Goal: Information Seeking & Learning: Understand process/instructions

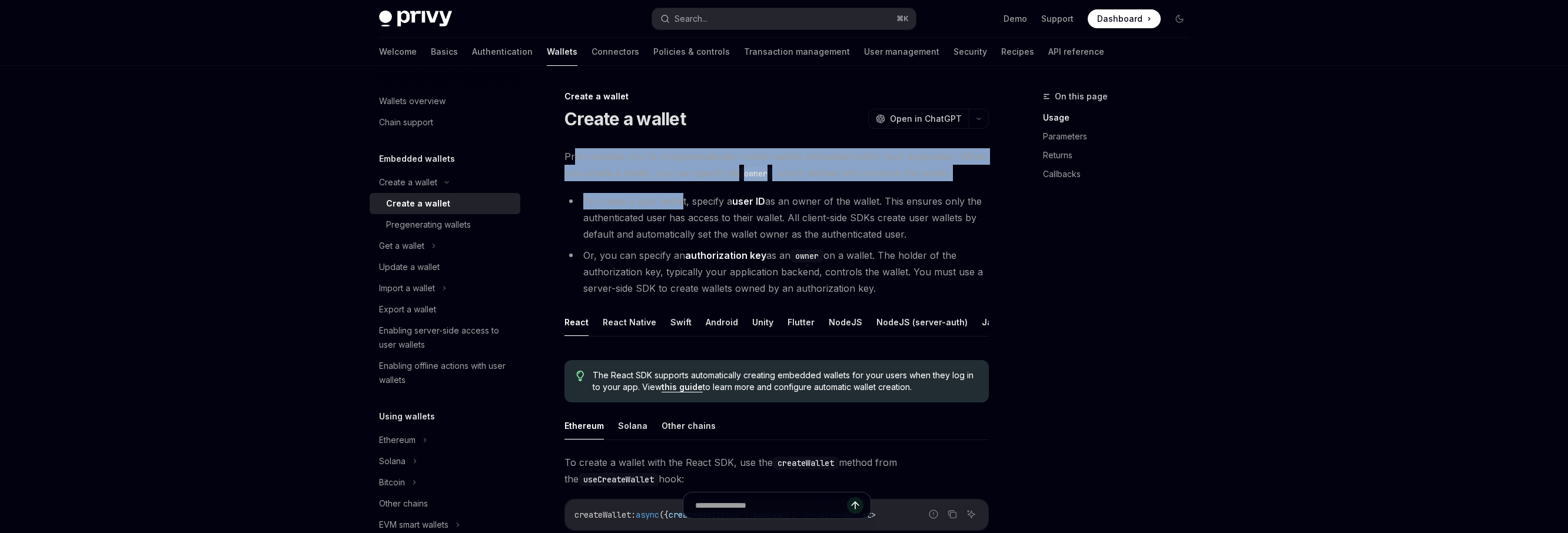
drag, startPoint x: 574, startPoint y: 150, endPoint x: 679, endPoint y: 198, distance: 115.5
click at [679, 198] on li "To create a user wallet, specify a user ID as an owner of the wallet. This ensu…" at bounding box center [776, 218] width 424 height 50
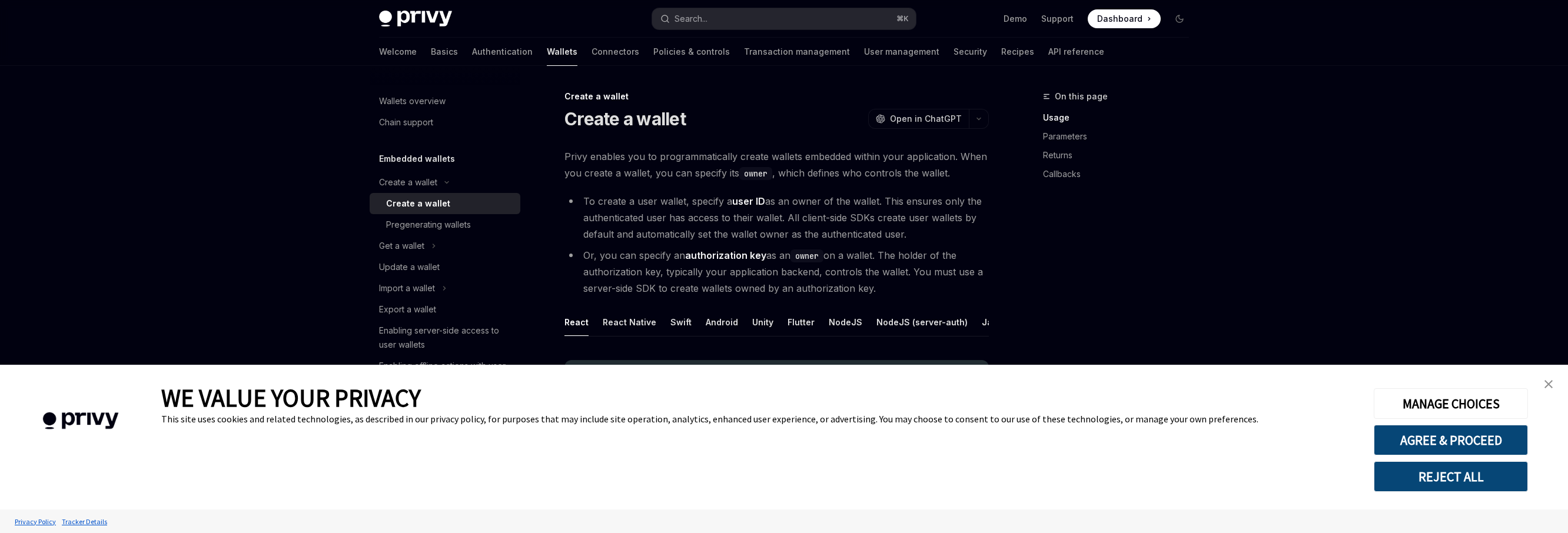
type textarea "*"
click at [1447, 445] on button "AGREE & PROCEED" at bounding box center [1451, 440] width 154 height 31
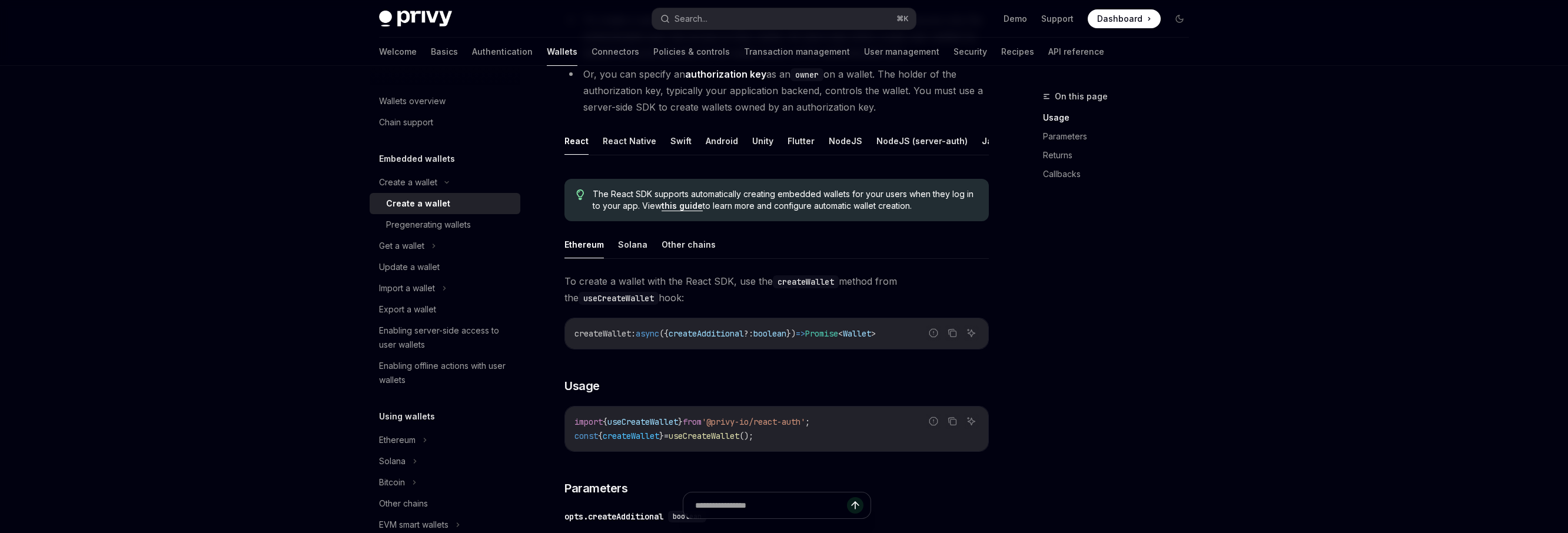
scroll to position [182, 0]
click at [628, 248] on button "Solana" at bounding box center [632, 244] width 29 height 27
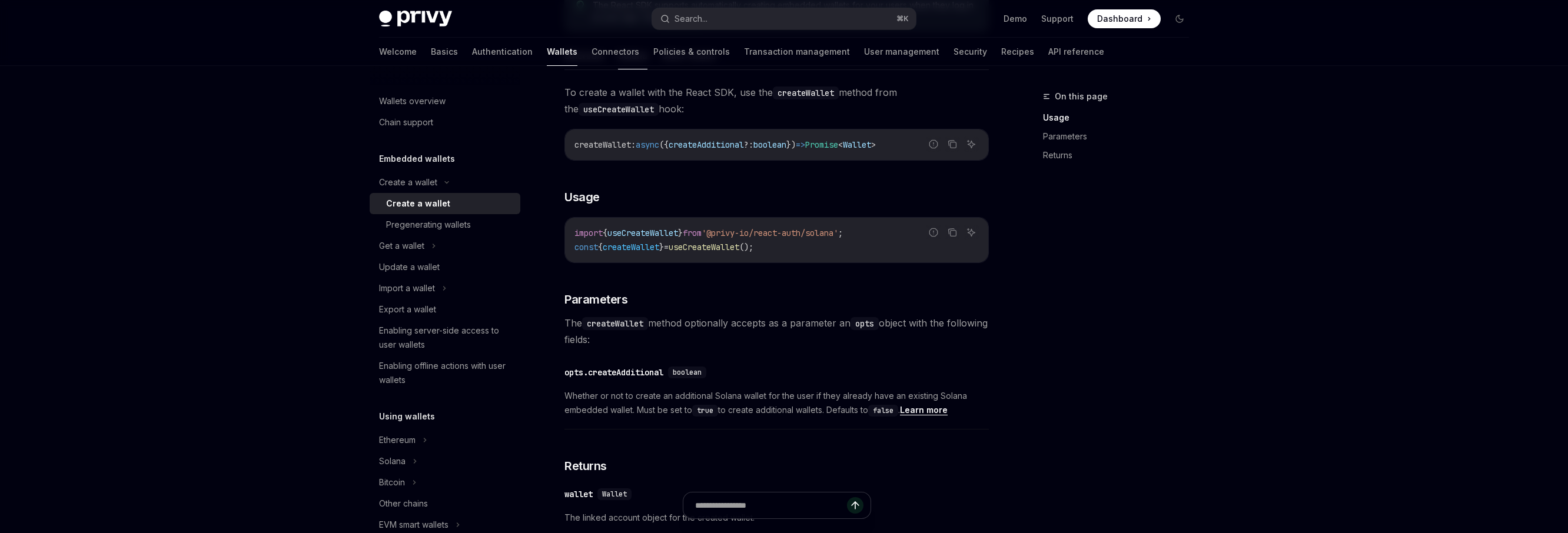
scroll to position [371, 0]
click at [1190, 288] on div "On this page Usage Parameters Returns" at bounding box center [1109, 311] width 179 height 444
click at [1129, 354] on div "On this page Usage Parameters Returns" at bounding box center [1109, 311] width 179 height 444
click at [730, 326] on span "The createWallet method optionally accepts as a parameter an opts object with t…" at bounding box center [776, 331] width 424 height 33
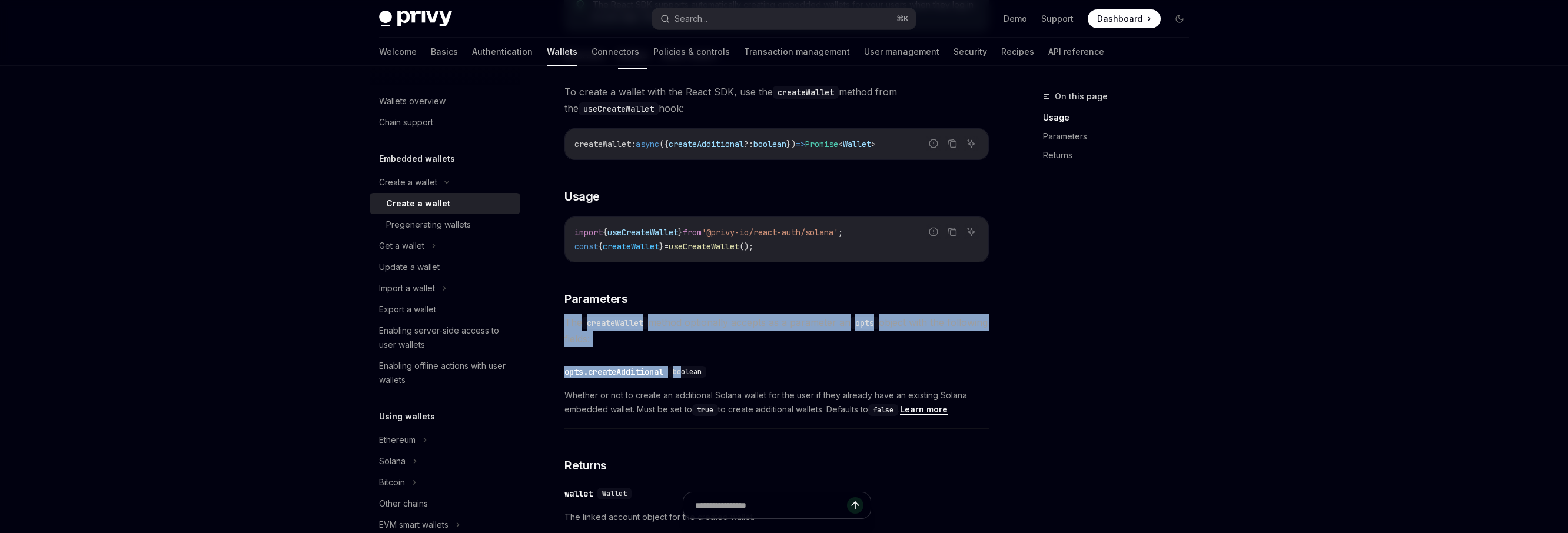
drag, startPoint x: 563, startPoint y: 327, endPoint x: 696, endPoint y: 374, distance: 141.1
click at [696, 374] on div "Create a wallet Create a wallet OpenAI Open in ChatGPT OpenAI Open in ChatGPT P…" at bounding box center [666, 226] width 650 height 1014
click at [696, 374] on span "boolean" at bounding box center [687, 372] width 29 height 9
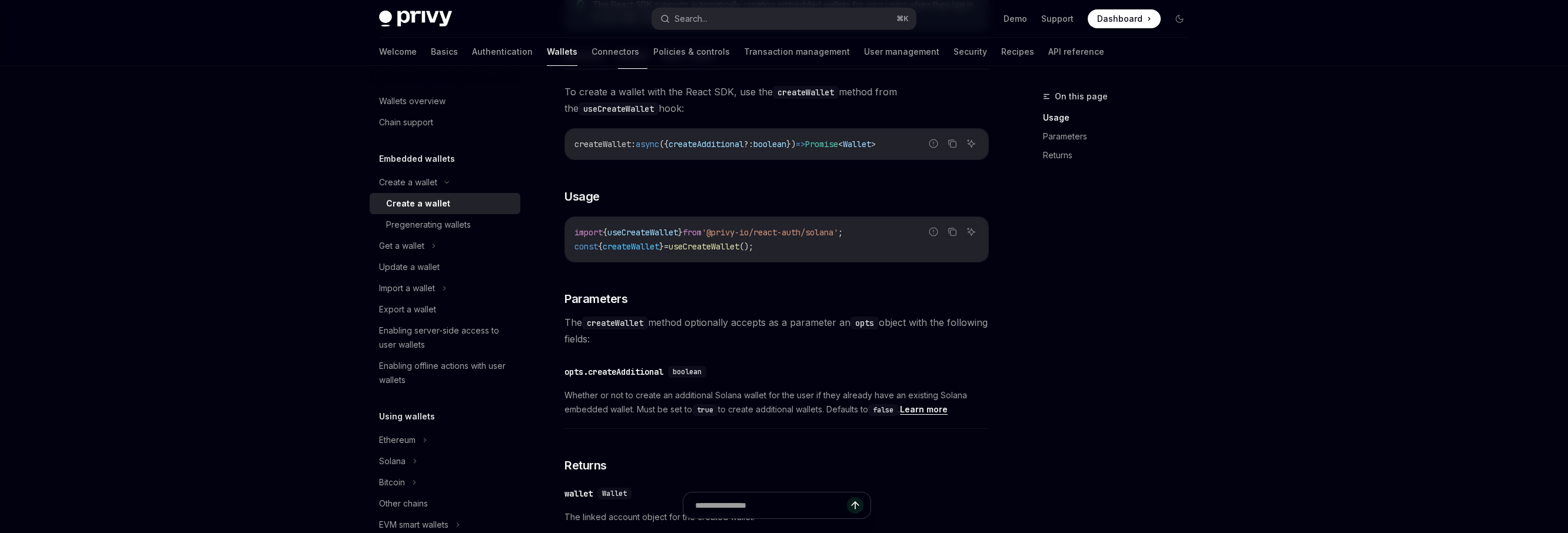
click at [694, 414] on span "Whether or not to create an additional Solana wallet for the user if they alrea…" at bounding box center [776, 402] width 424 height 28
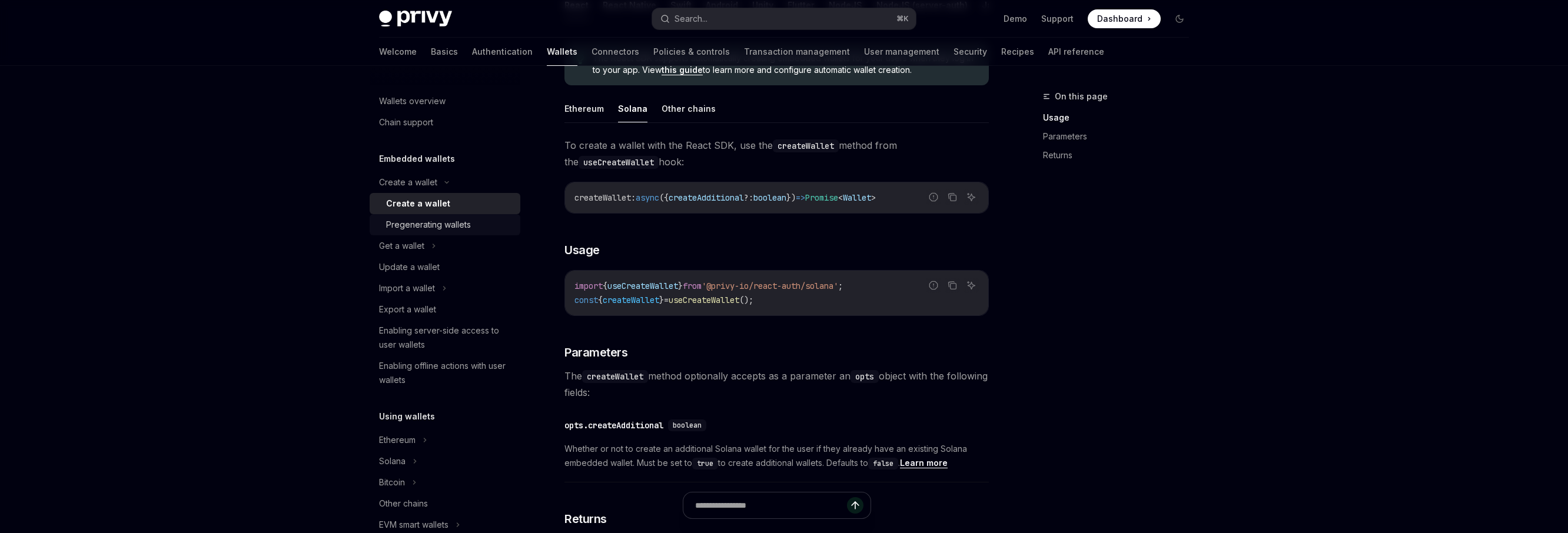
scroll to position [313, 0]
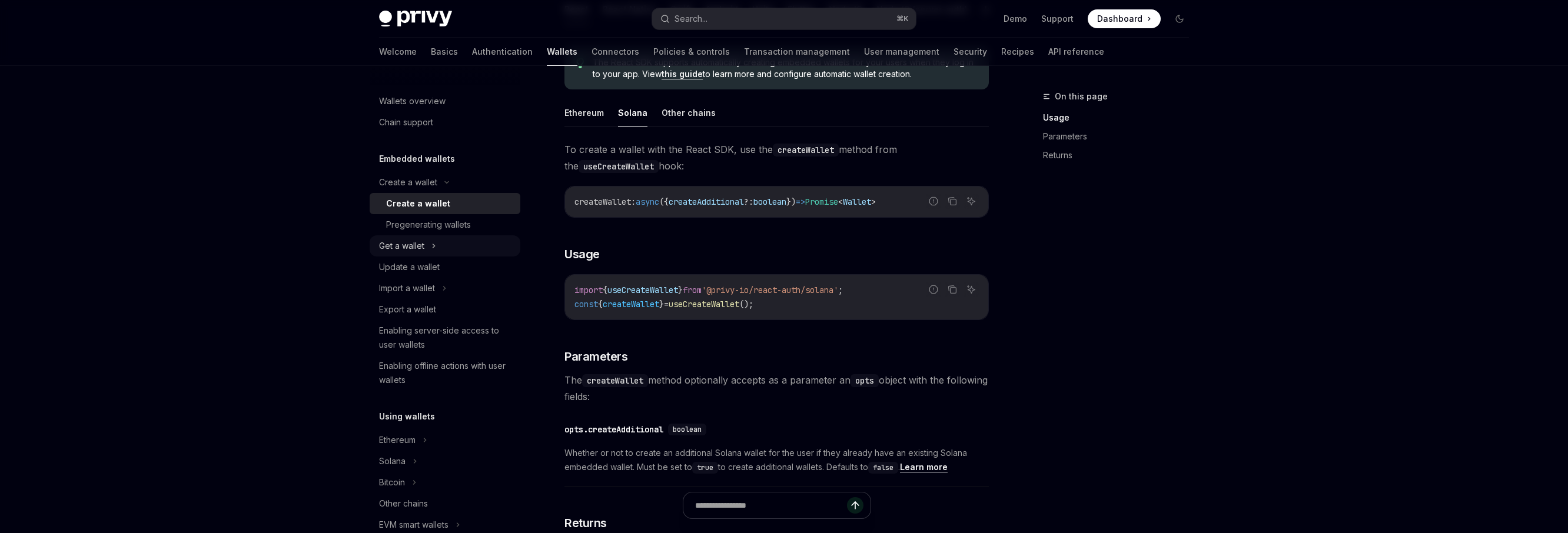
click at [418, 247] on div "Get a wallet" at bounding box center [401, 246] width 45 height 14
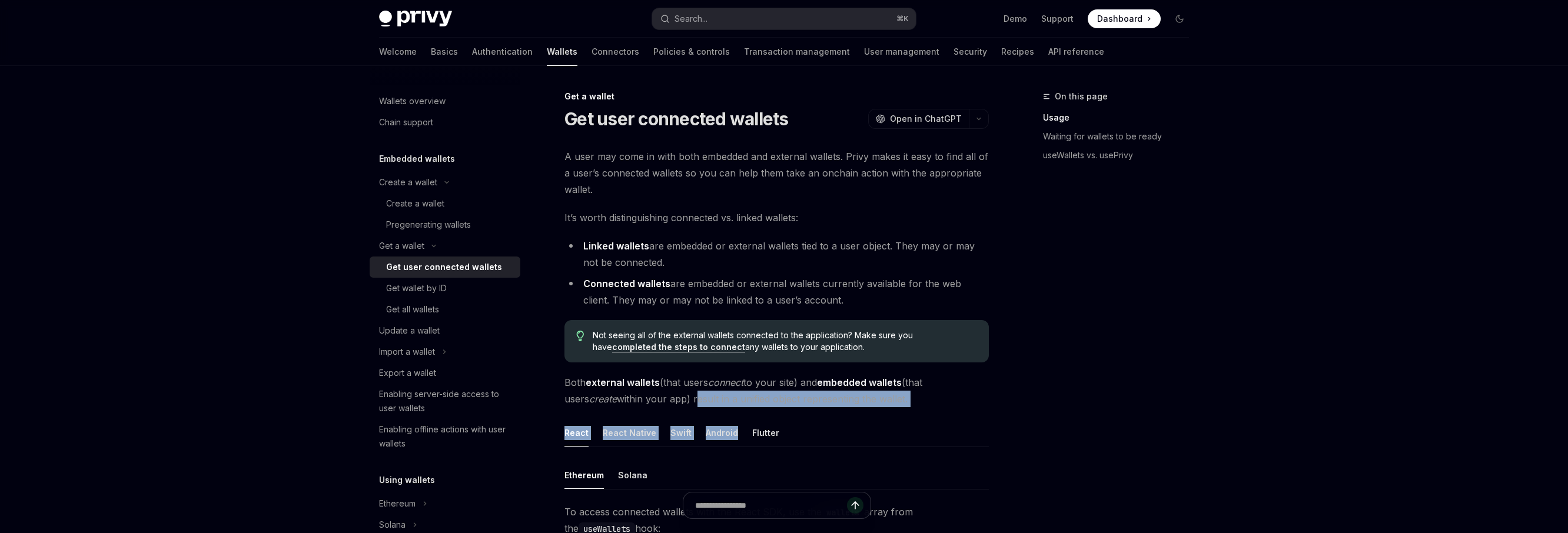
drag, startPoint x: 670, startPoint y: 400, endPoint x: 803, endPoint y: 410, distance: 133.4
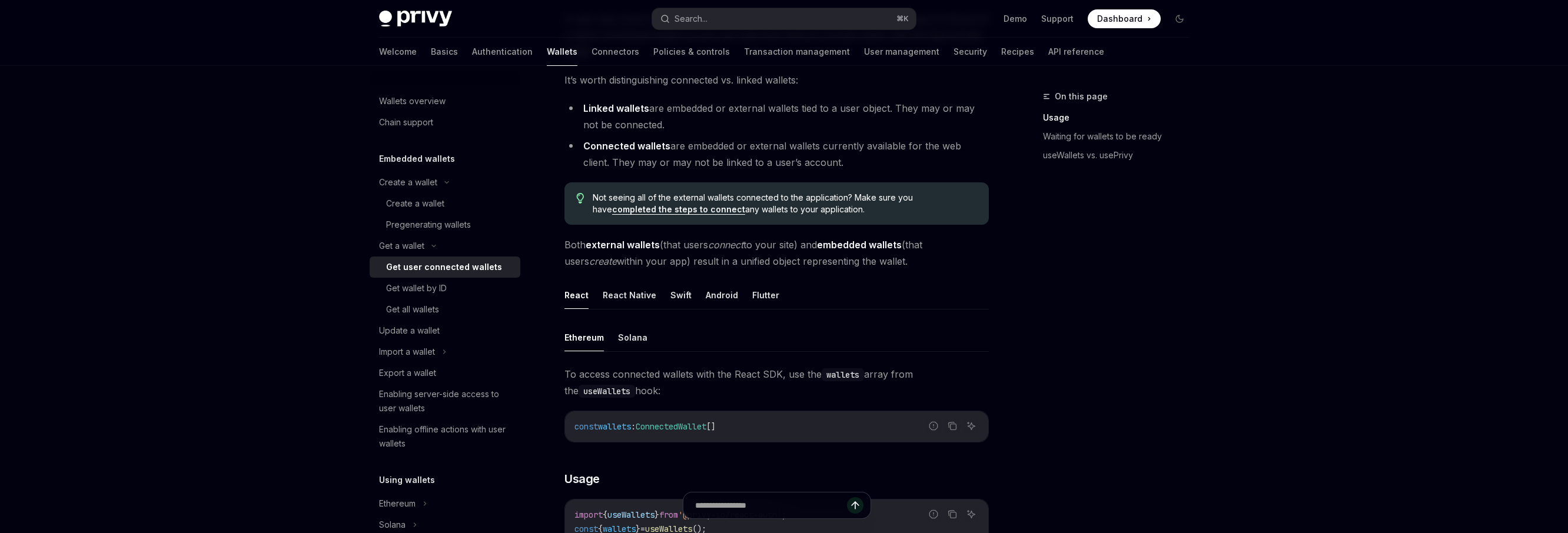
scroll to position [140, 0]
click at [629, 333] on button "Solana" at bounding box center [632, 335] width 29 height 27
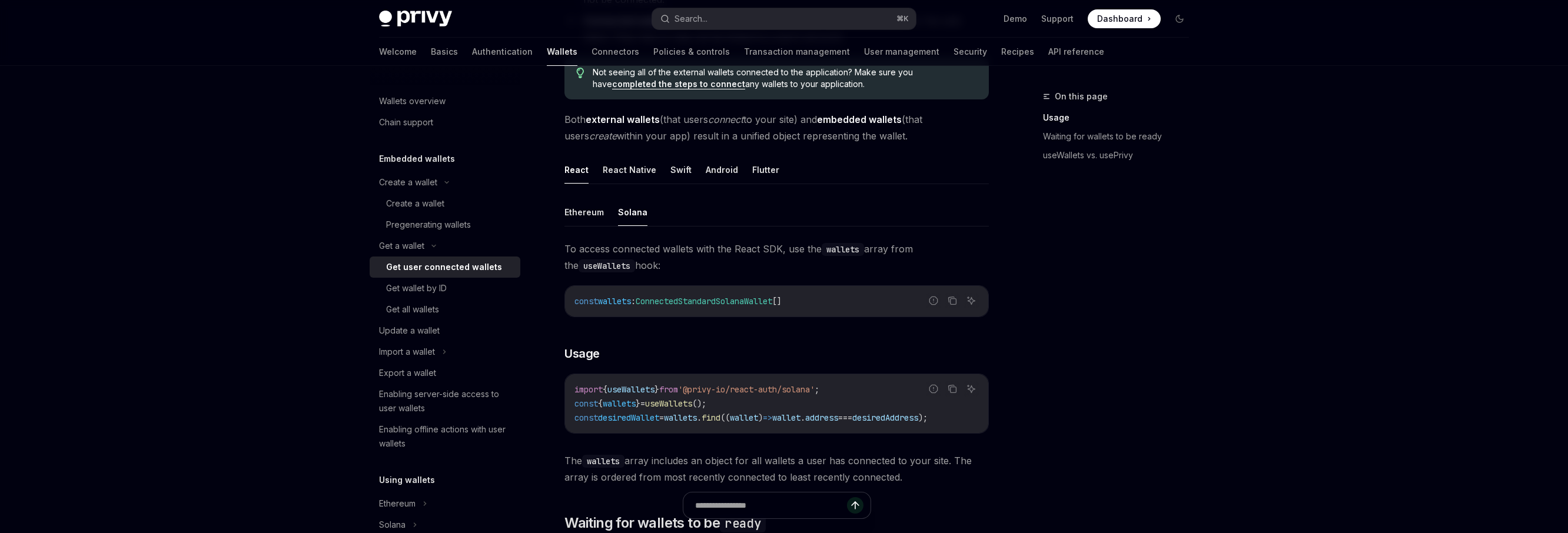
scroll to position [265, 0]
click at [588, 213] on button "Ethereum" at bounding box center [584, 210] width 39 height 27
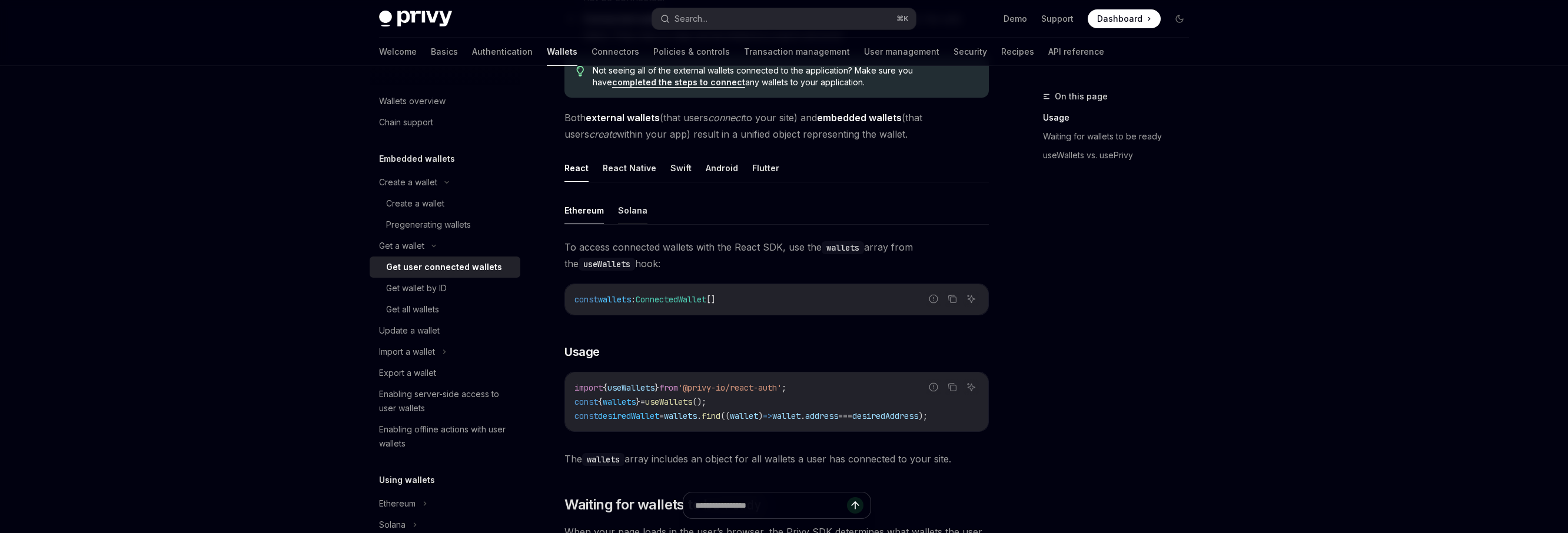
click at [631, 213] on button "Solana" at bounding box center [632, 210] width 29 height 27
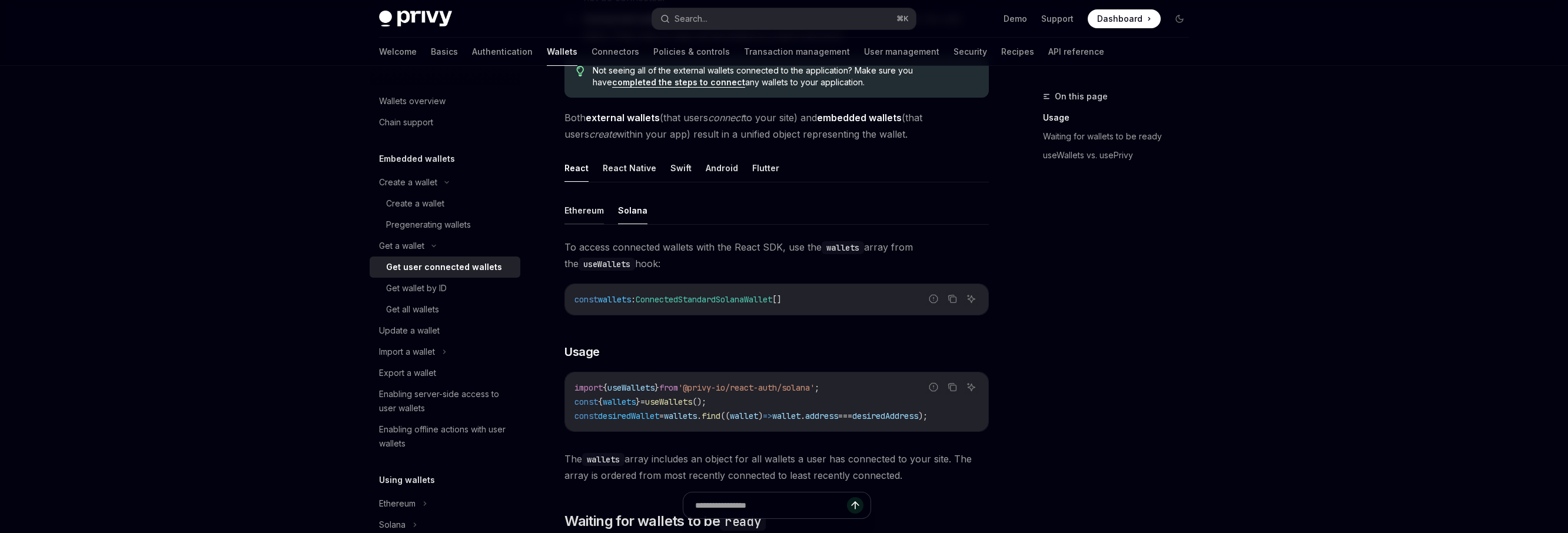
click at [577, 210] on button "Ethereum" at bounding box center [584, 210] width 39 height 27
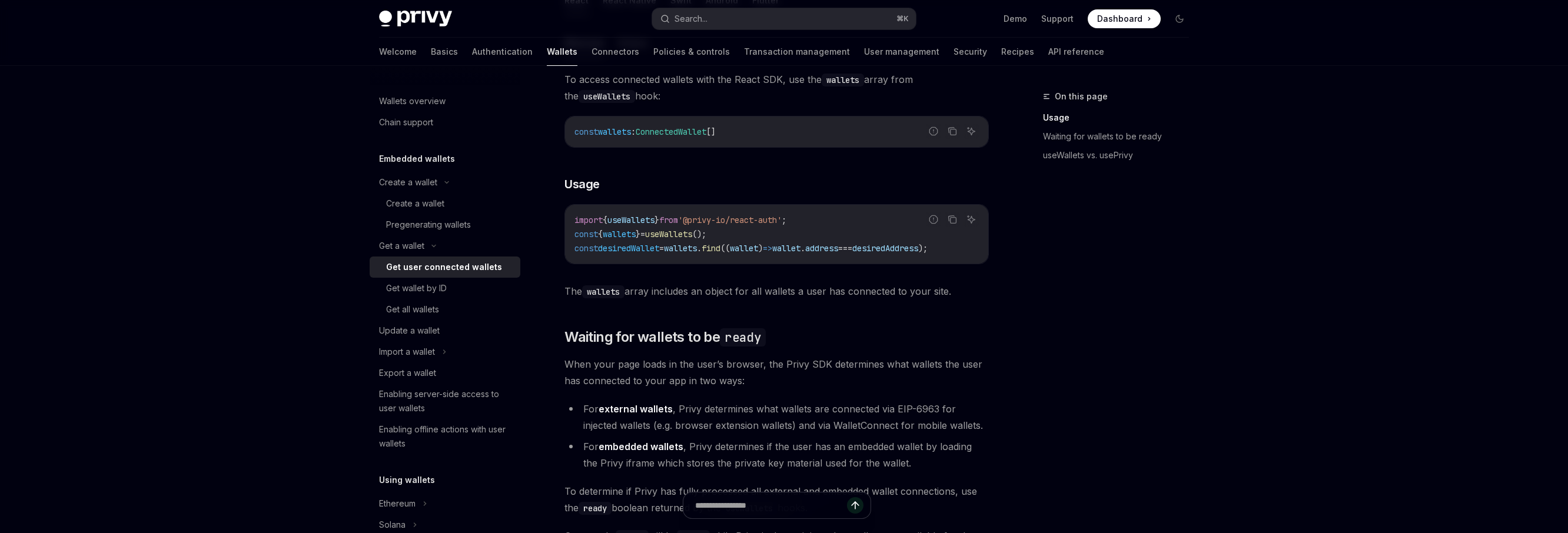
scroll to position [433, 0]
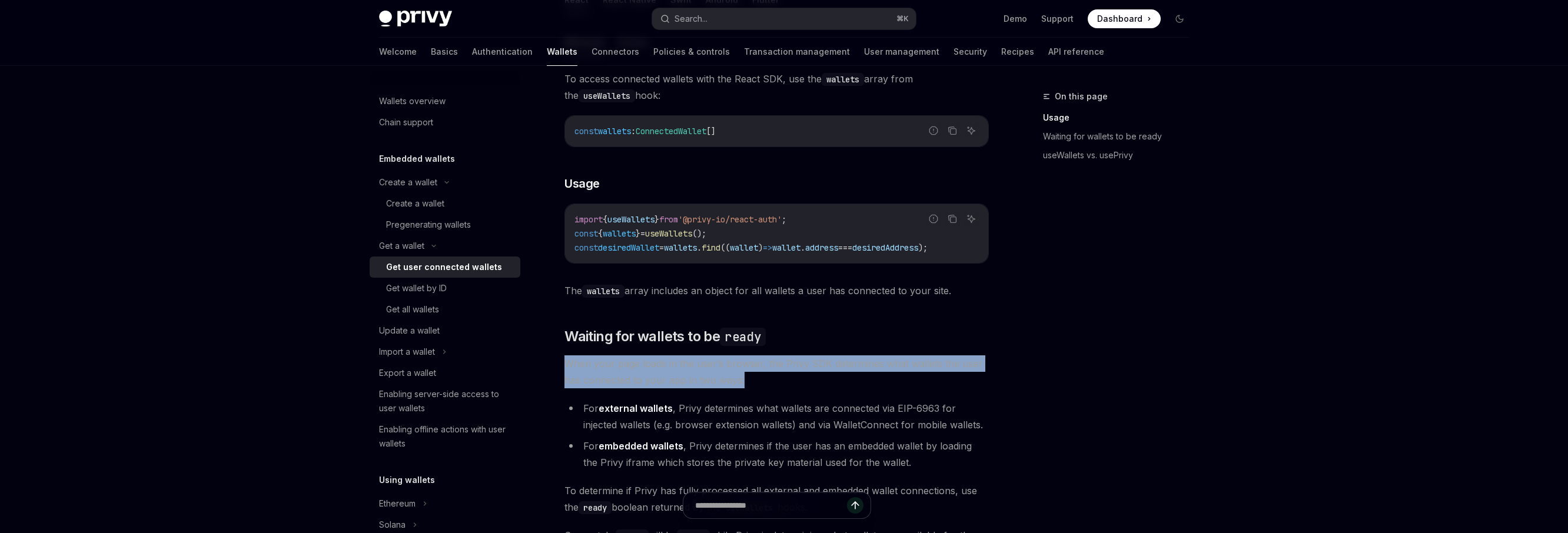
drag, startPoint x: 568, startPoint y: 372, endPoint x: 748, endPoint y: 386, distance: 180.5
click at [748, 386] on span "When your page loads in the user’s browser, the Privy SDK determines what walle…" at bounding box center [776, 372] width 424 height 33
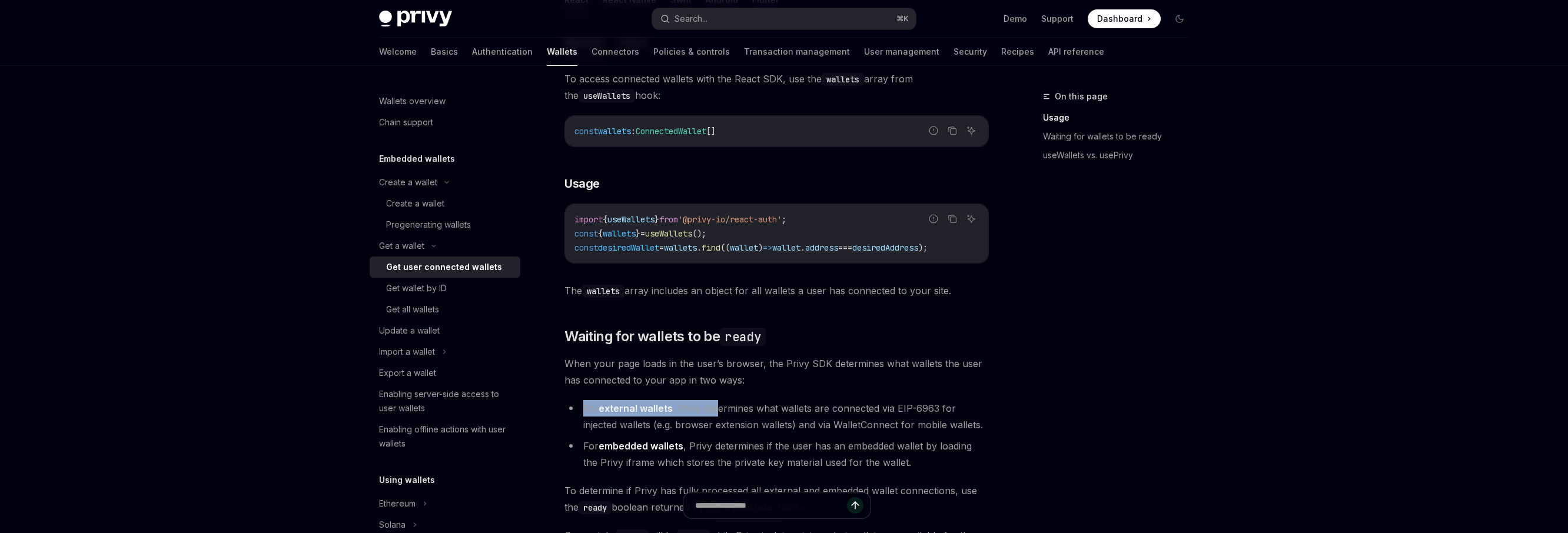
drag, startPoint x: 581, startPoint y: 412, endPoint x: 719, endPoint y: 420, distance: 138.2
click at [719, 420] on li "For external wallets , Privy determines what wallets are connected via EIP-6963…" at bounding box center [776, 416] width 424 height 33
drag, startPoint x: 735, startPoint y: 416, endPoint x: 798, endPoint y: 418, distance: 63.0
click at [798, 418] on li "For external wallets , Privy determines what wallets are connected via EIP-6963…" at bounding box center [776, 416] width 424 height 33
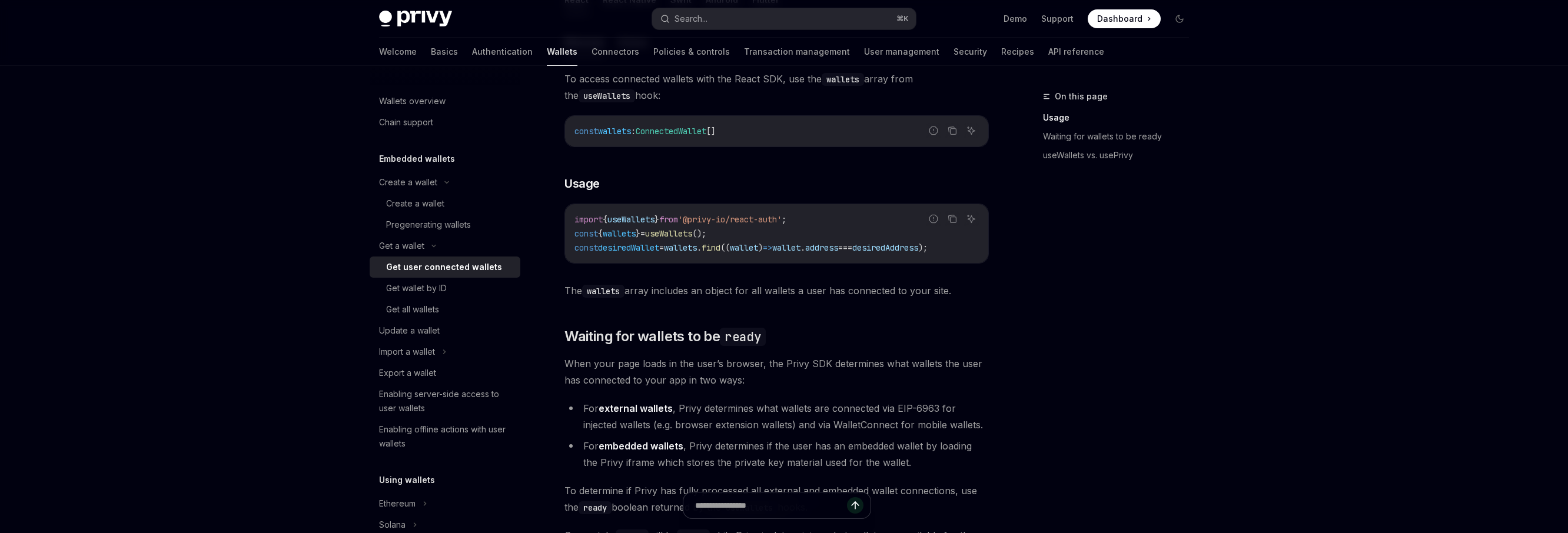
click at [818, 433] on li "For external wallets , Privy determines what wallets are connected via EIP-6963…" at bounding box center [776, 416] width 424 height 33
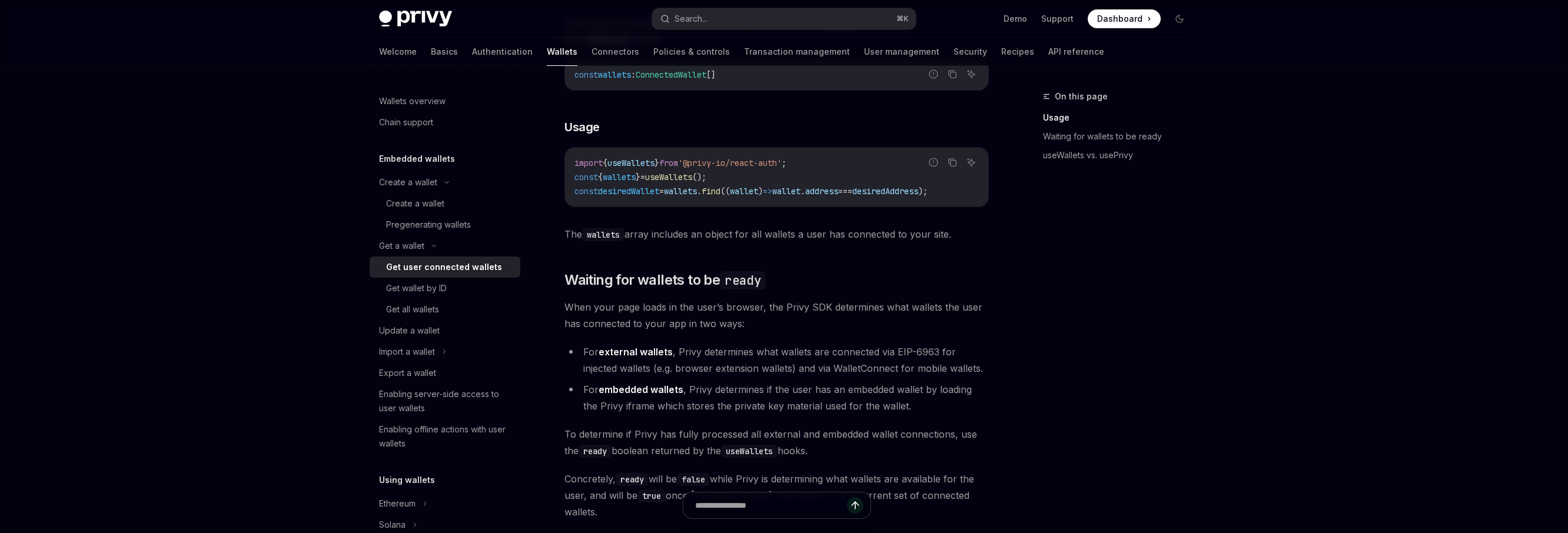
scroll to position [490, 0]
drag, startPoint x: 564, startPoint y: 439, endPoint x: 724, endPoint y: 458, distance: 161.1
click at [724, 458] on span "To determine if Privy has fully processed all external and embedded wallet conn…" at bounding box center [776, 442] width 424 height 33
click at [755, 453] on code "useWallets" at bounding box center [749, 451] width 57 height 13
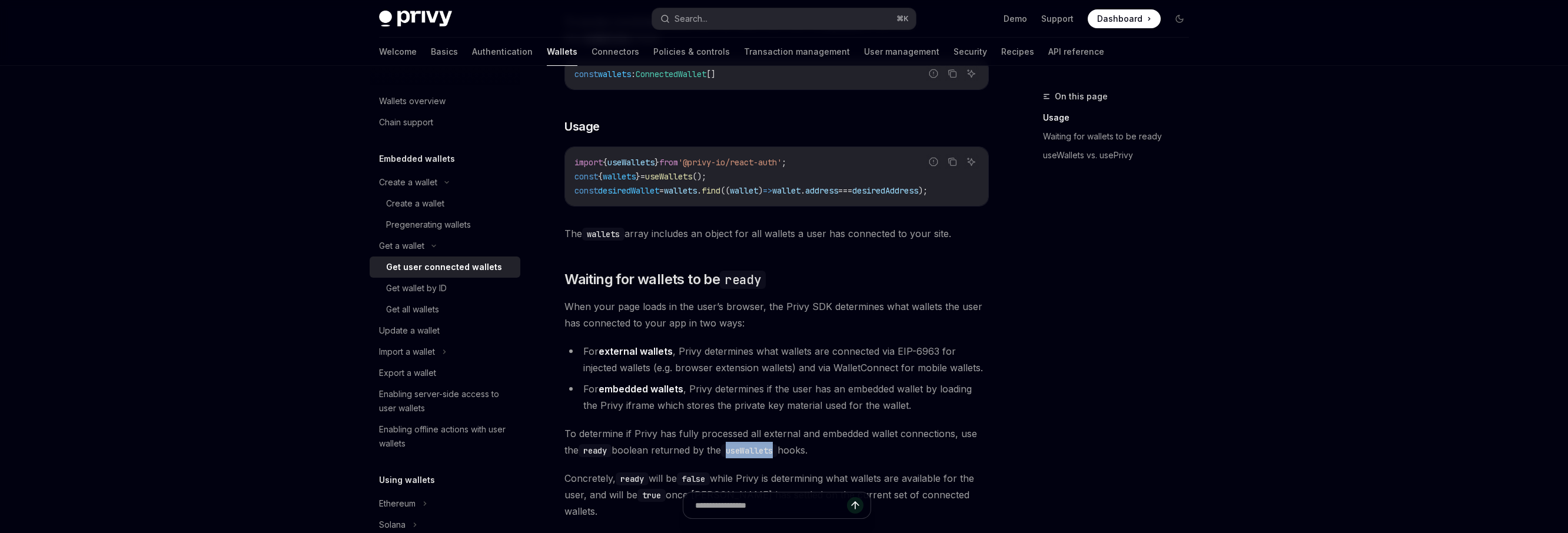
click at [755, 453] on code "useWallets" at bounding box center [749, 451] width 57 height 13
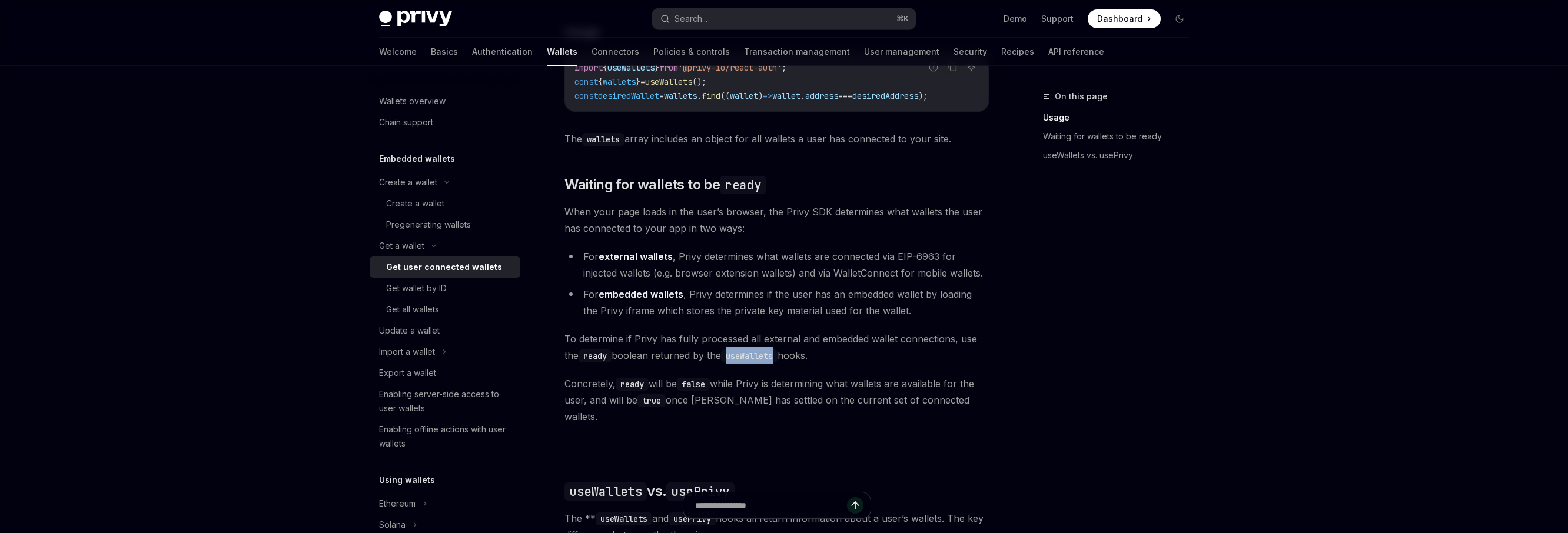
scroll to position [587, 0]
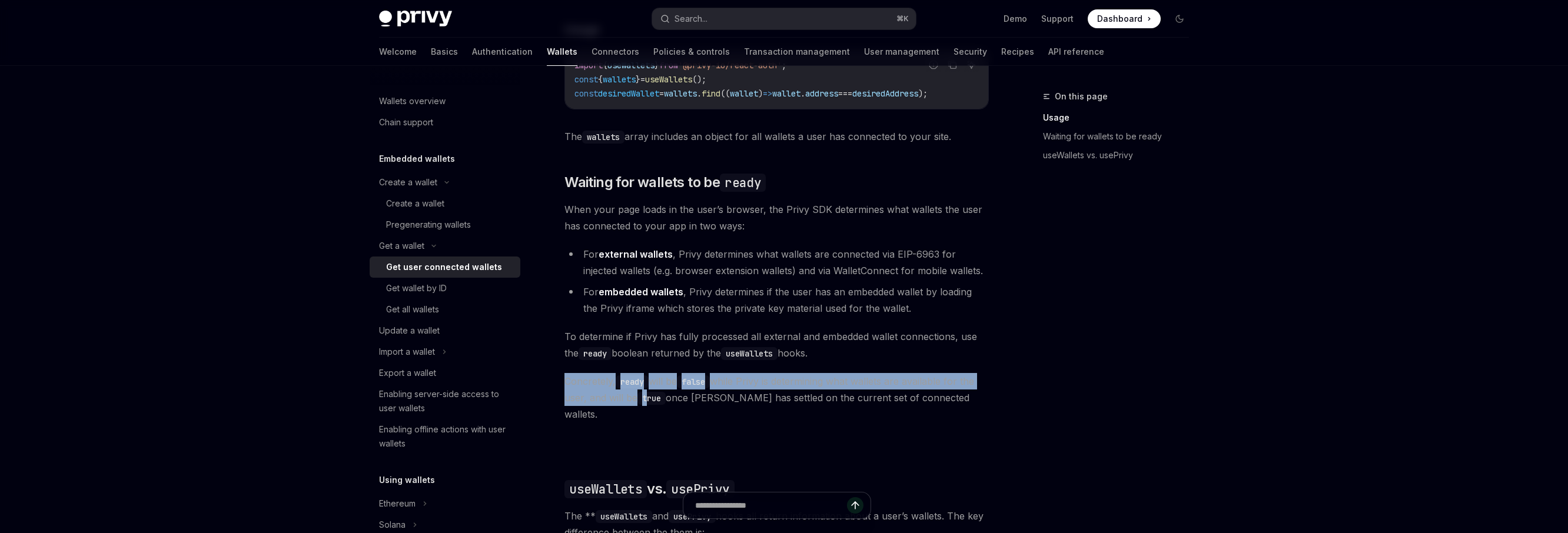
drag, startPoint x: 565, startPoint y: 384, endPoint x: 651, endPoint y: 404, distance: 88.3
click at [651, 404] on span "Concretely, ready will be false while Privy is determining what wallets are ava…" at bounding box center [776, 398] width 424 height 50
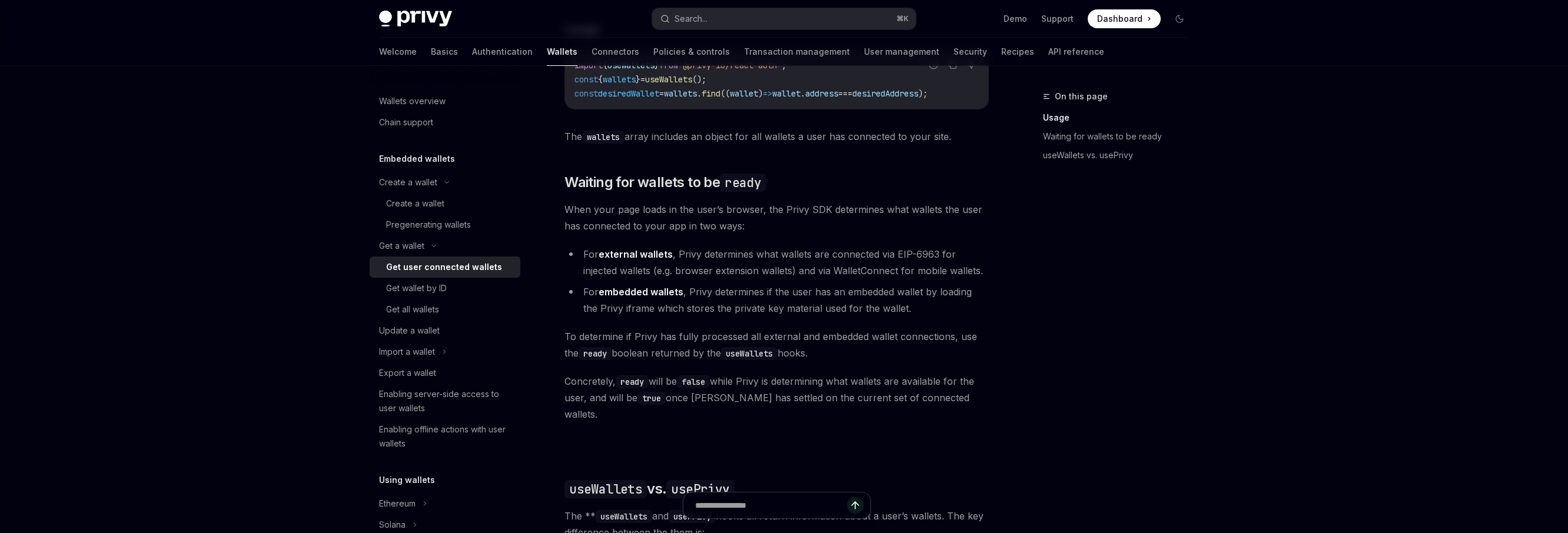
click at [680, 404] on span "Concretely, ready will be false while Privy is determining what wallets are ava…" at bounding box center [776, 398] width 424 height 50
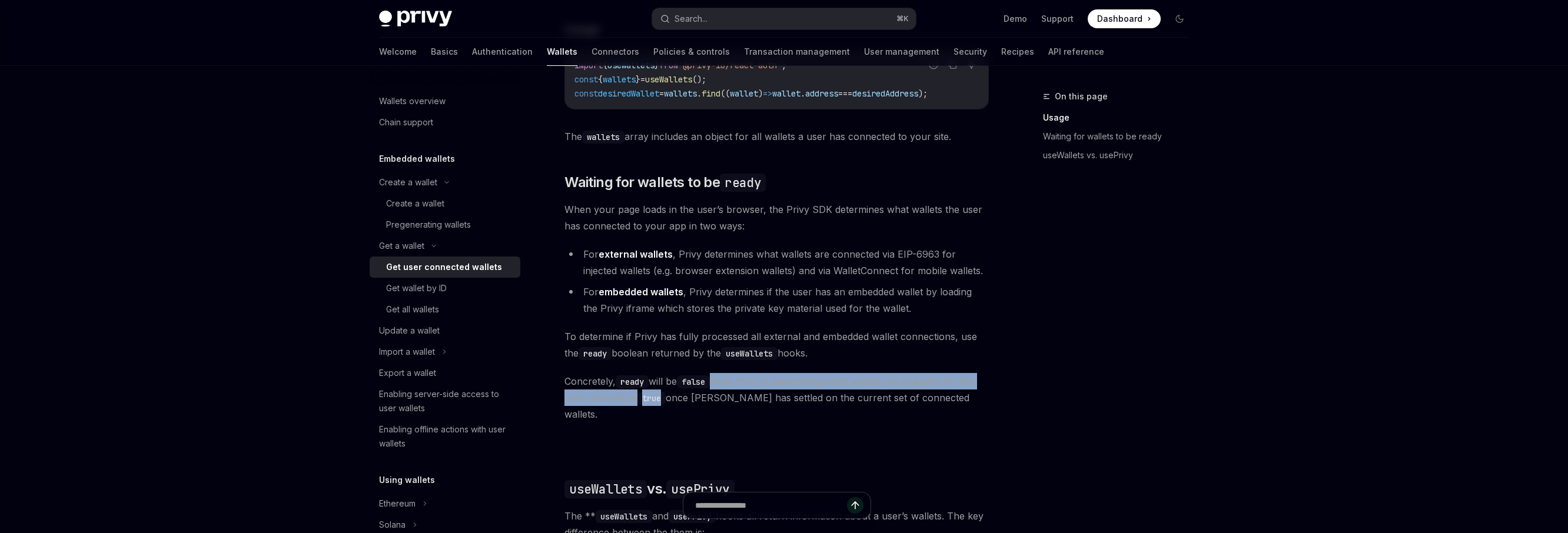
drag, startPoint x: 721, startPoint y: 384, endPoint x: 662, endPoint y: 406, distance: 63.0
click at [662, 406] on span "Concretely, ready will be false while Privy is determining what wallets are ava…" at bounding box center [776, 398] width 424 height 50
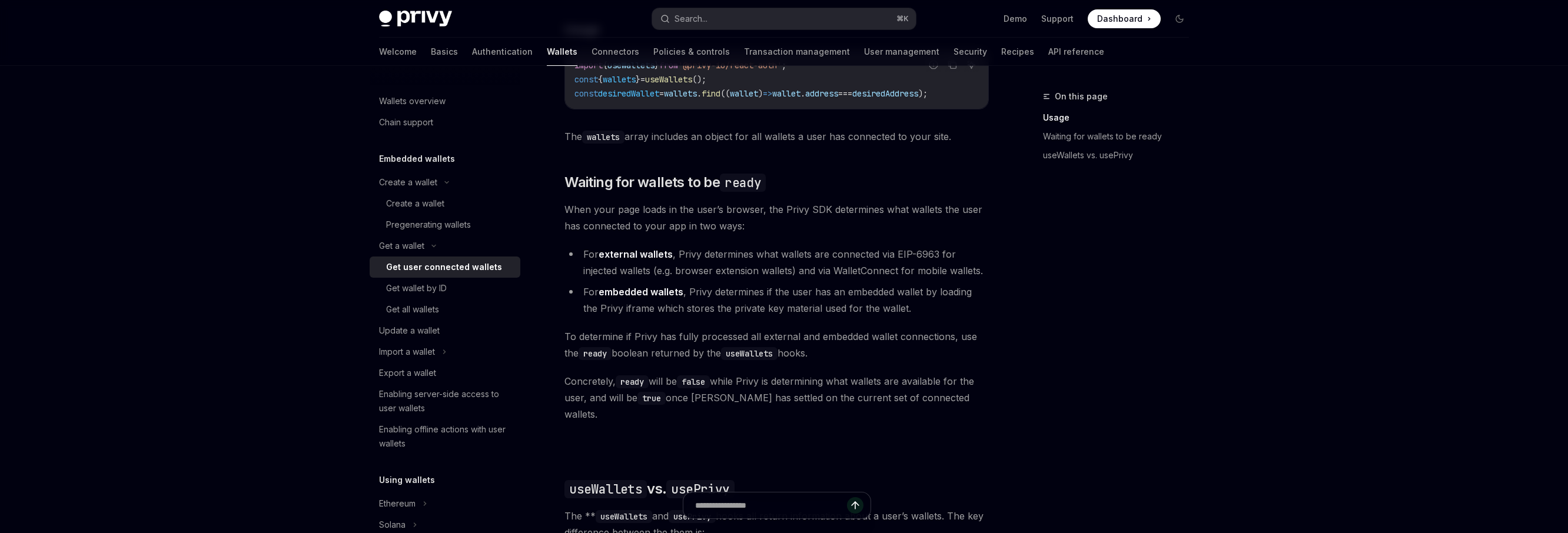
click at [664, 405] on code "true" at bounding box center [651, 399] width 28 height 13
drag, startPoint x: 675, startPoint y: 405, endPoint x: 761, endPoint y: 409, distance: 86.1
click at [761, 409] on span "Concretely, ready will be false while Privy is determining what wallets are ava…" at bounding box center [776, 398] width 424 height 50
click at [755, 408] on span "Concretely, ready will be false while Privy is determining what wallets are ava…" at bounding box center [776, 398] width 424 height 50
click at [785, 448] on div "Ethereum Solana To access connected wallets with the React SDK, use the wallets…" at bounding box center [776, 341] width 424 height 933
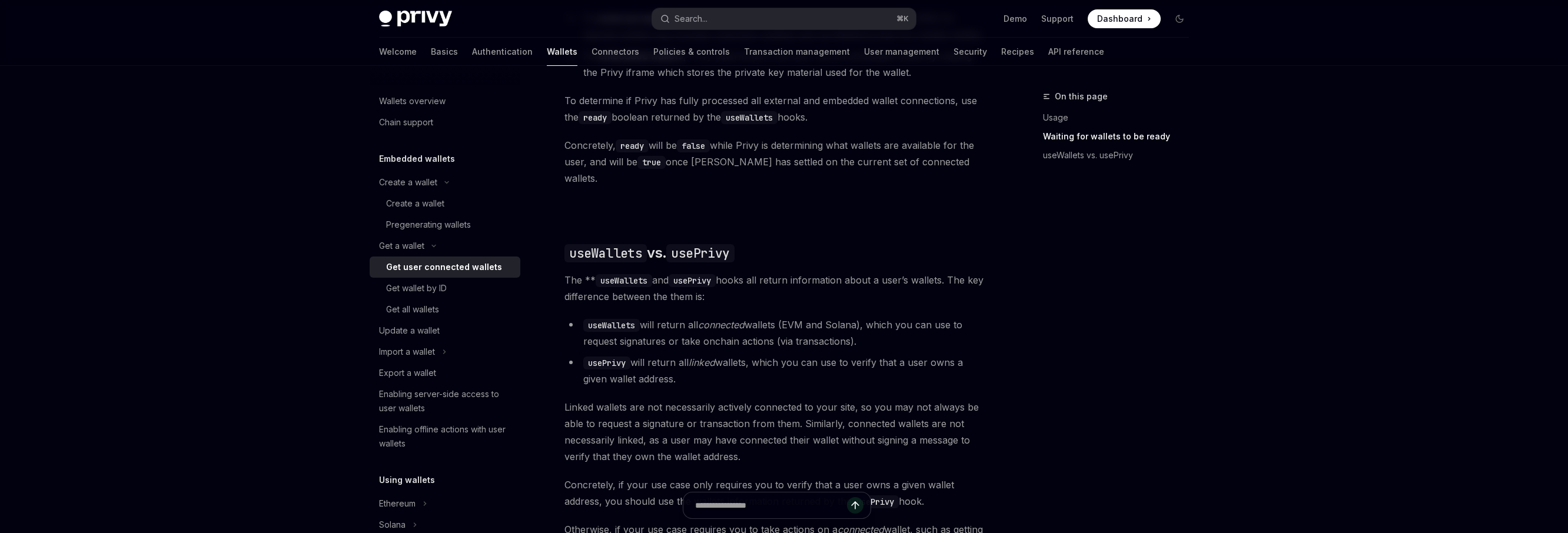
scroll to position [828, 0]
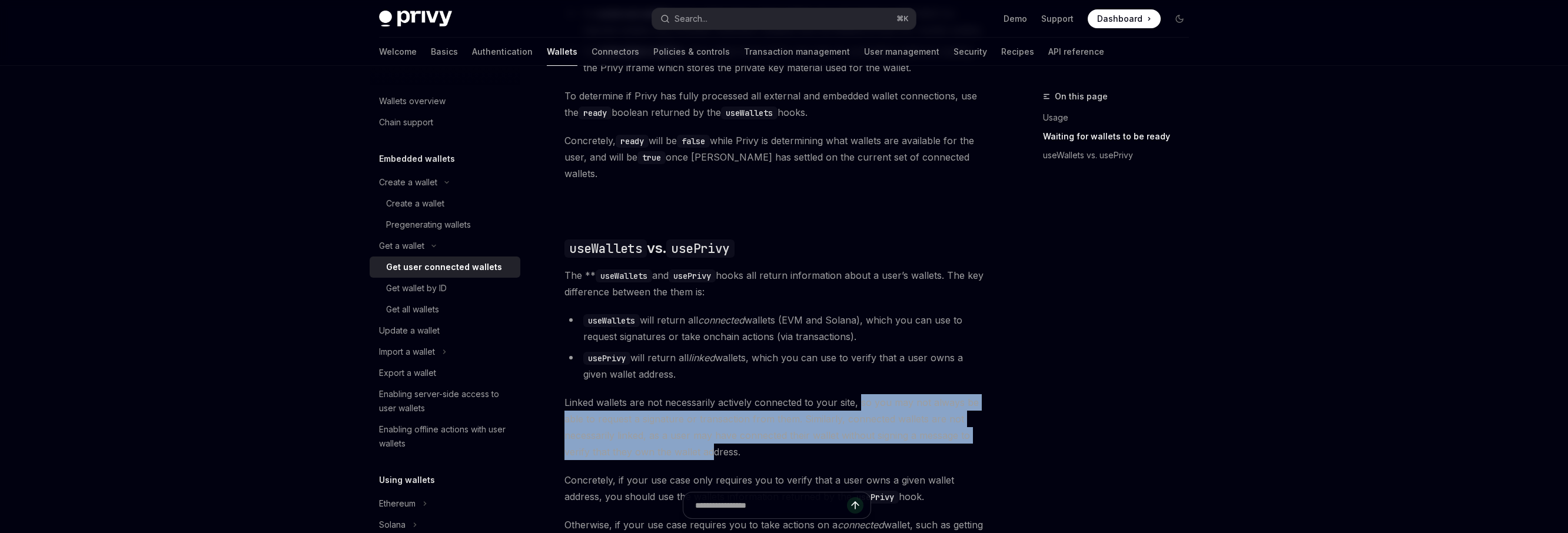
drag, startPoint x: 861, startPoint y: 395, endPoint x: 713, endPoint y: 438, distance: 154.1
click at [713, 438] on span "Linked wallets are not necessarily actively connected to your site, so you may …" at bounding box center [776, 427] width 424 height 66
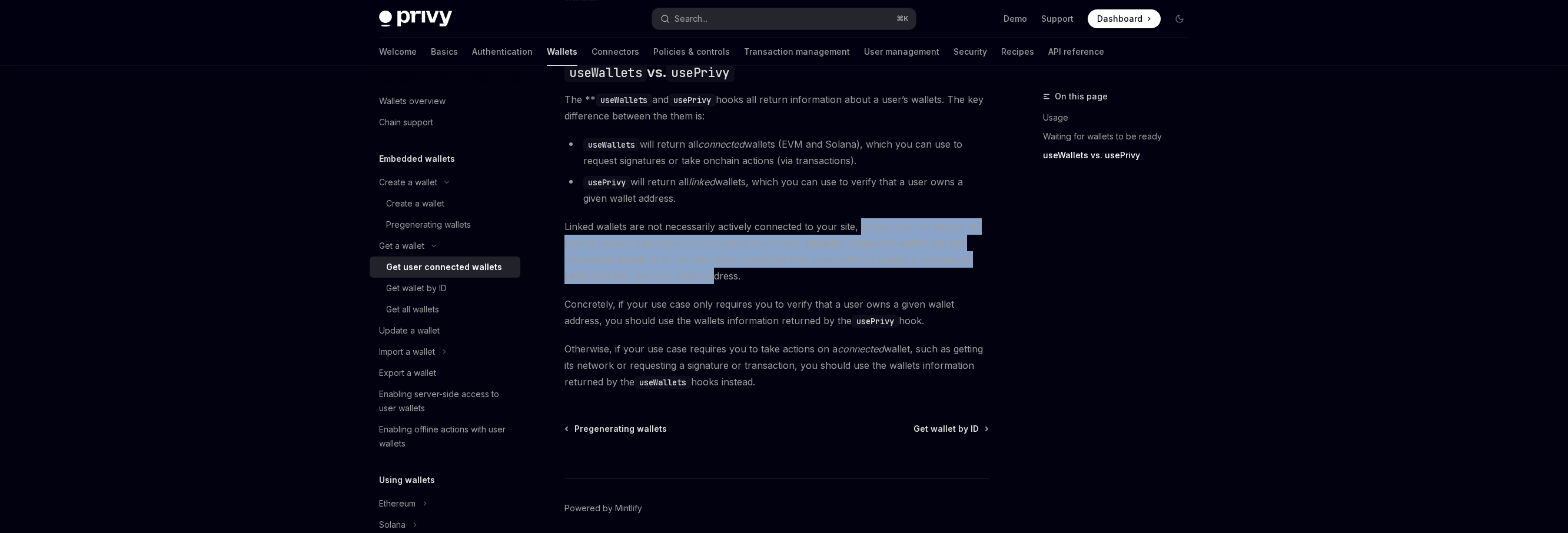
scroll to position [1007, 0]
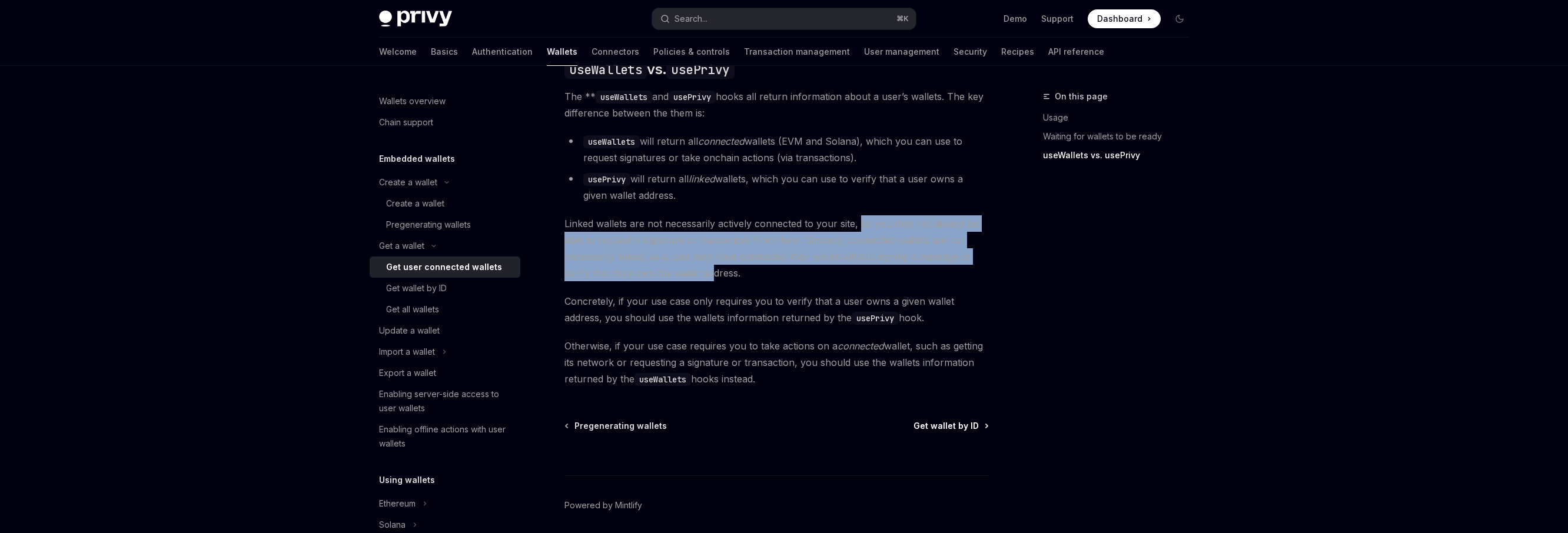
click at [927, 420] on span "Get wallet by ID" at bounding box center [946, 426] width 65 height 12
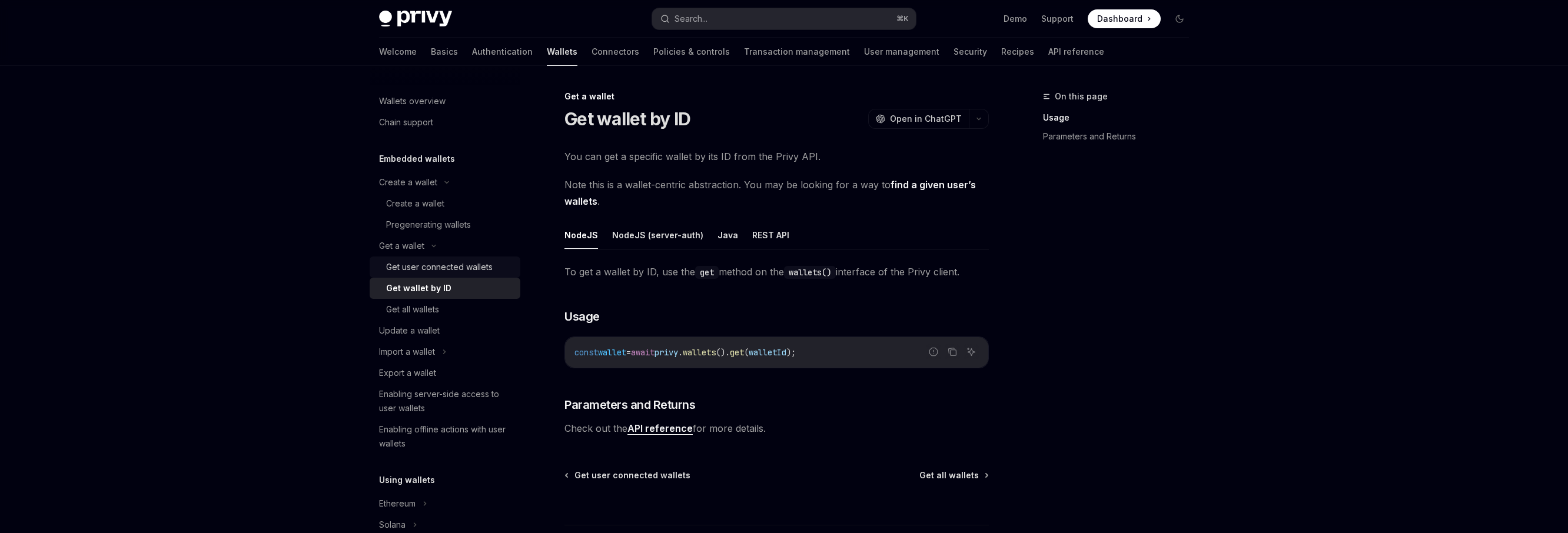
click at [483, 269] on div "Get user connected wallets" at bounding box center [439, 267] width 106 height 14
click at [461, 270] on div "Get user connected wallets" at bounding box center [439, 267] width 106 height 14
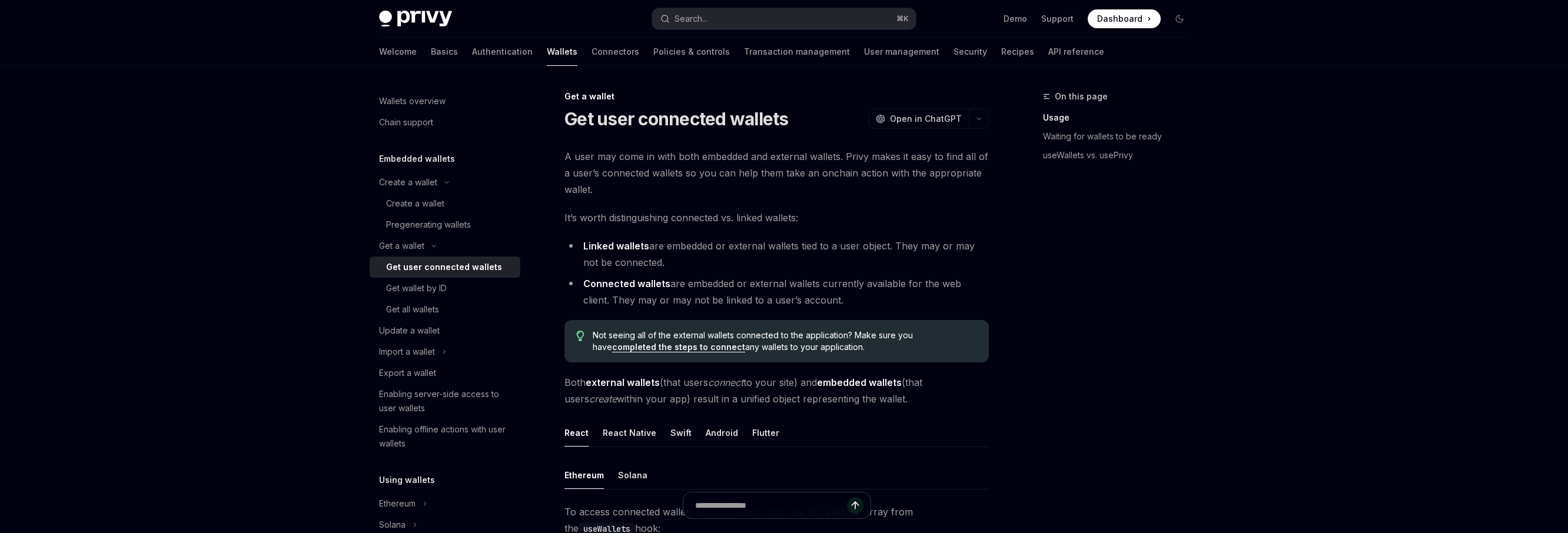
type textarea "*"
click at [668, 295] on li "Connected wallets are embedded or external wallets currently available for the …" at bounding box center [776, 292] width 424 height 33
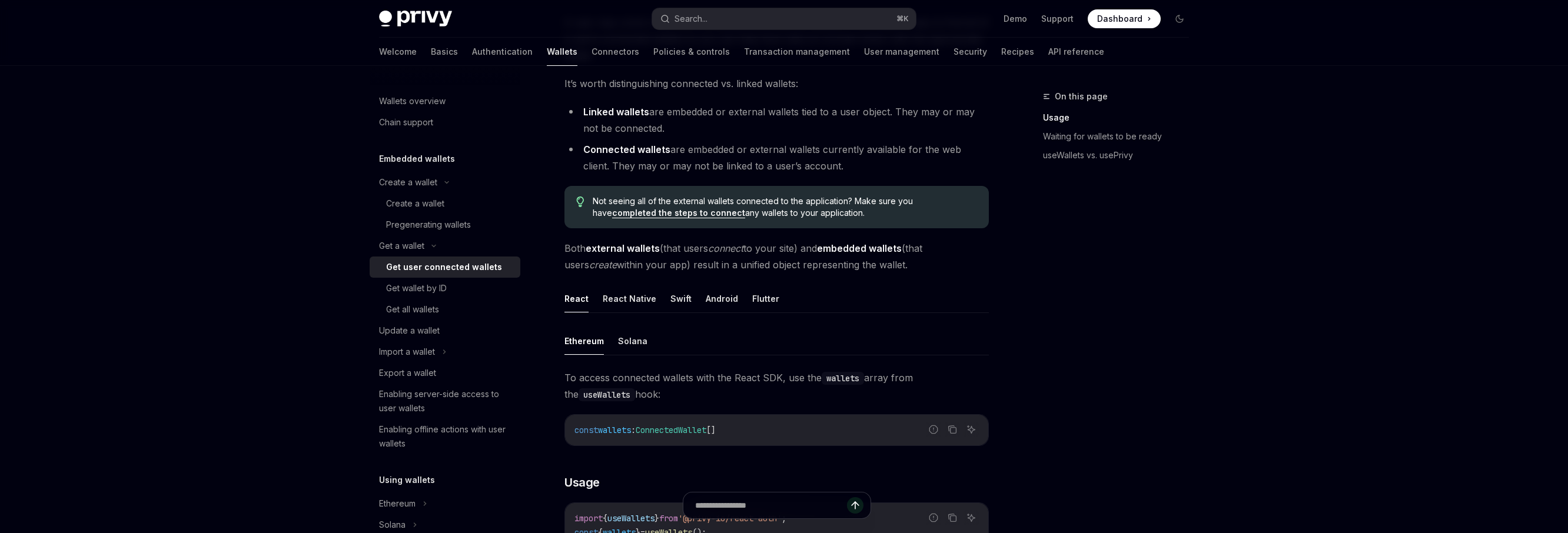
scroll to position [160, 0]
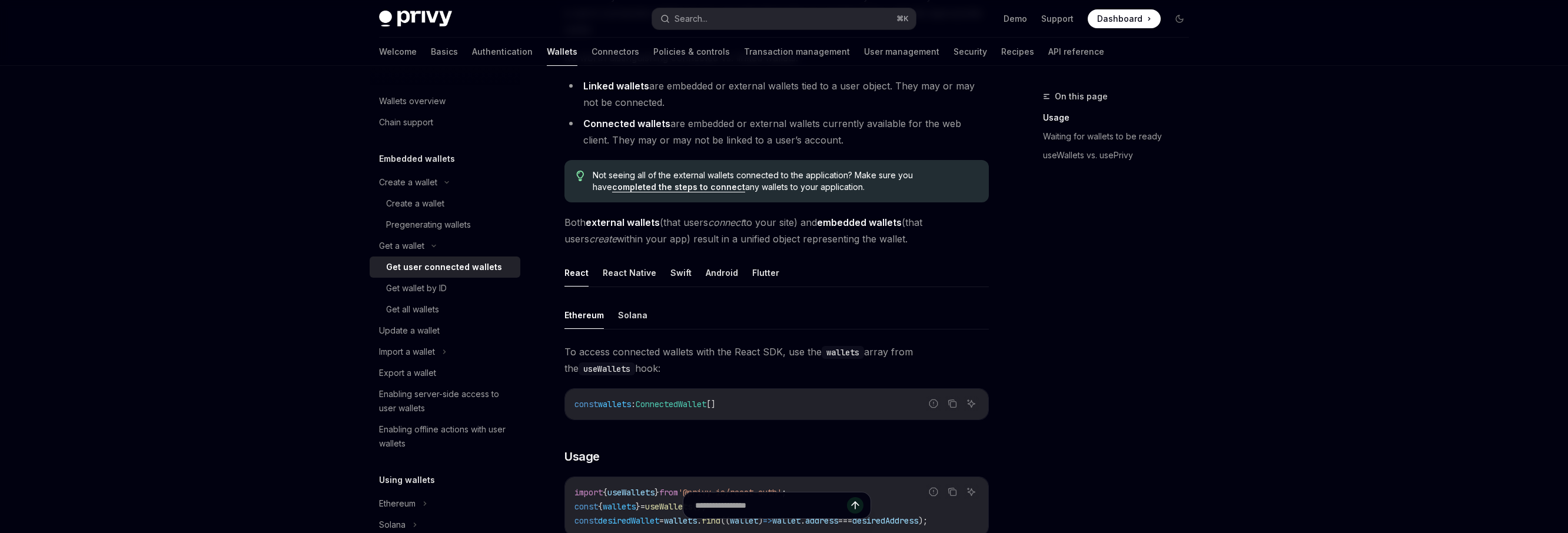
click at [737, 446] on div "To access connected wallets with the React SDK, use the wallets array from the …" at bounding box center [776, 458] width 424 height 228
click at [754, 446] on div "To access connected wallets with the React SDK, use the wallets array from the …" at bounding box center [776, 458] width 424 height 228
click at [720, 302] on ul "Ethereum Solana" at bounding box center [776, 315] width 424 height 28
click at [726, 374] on span "To access connected wallets with the React SDK, use the wallets array from the …" at bounding box center [776, 360] width 424 height 33
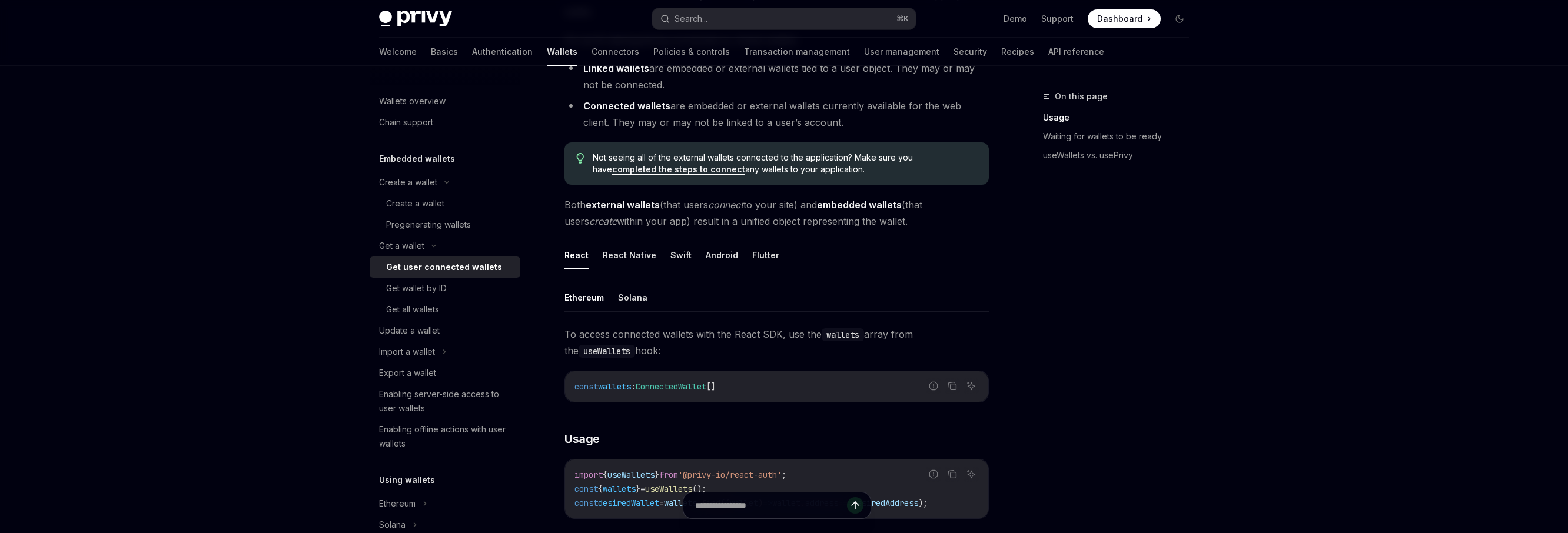
scroll to position [176, 0]
click at [724, 433] on h3 "​ Usage" at bounding box center [776, 440] width 424 height 16
click at [726, 425] on div "To access connected wallets with the React SDK, use the wallets array from the …" at bounding box center [776, 442] width 424 height 228
click at [726, 428] on div "To access connected wallets with the React SDK, use the wallets array from the …" at bounding box center [776, 442] width 424 height 228
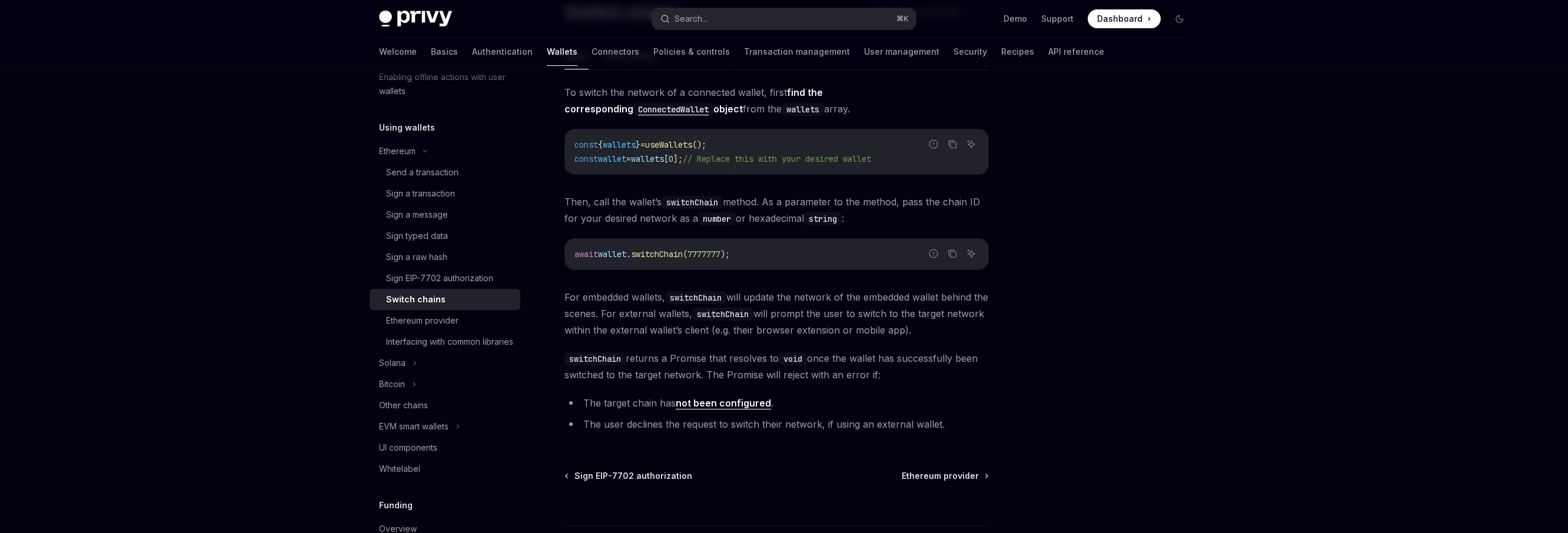
scroll to position [115, 0]
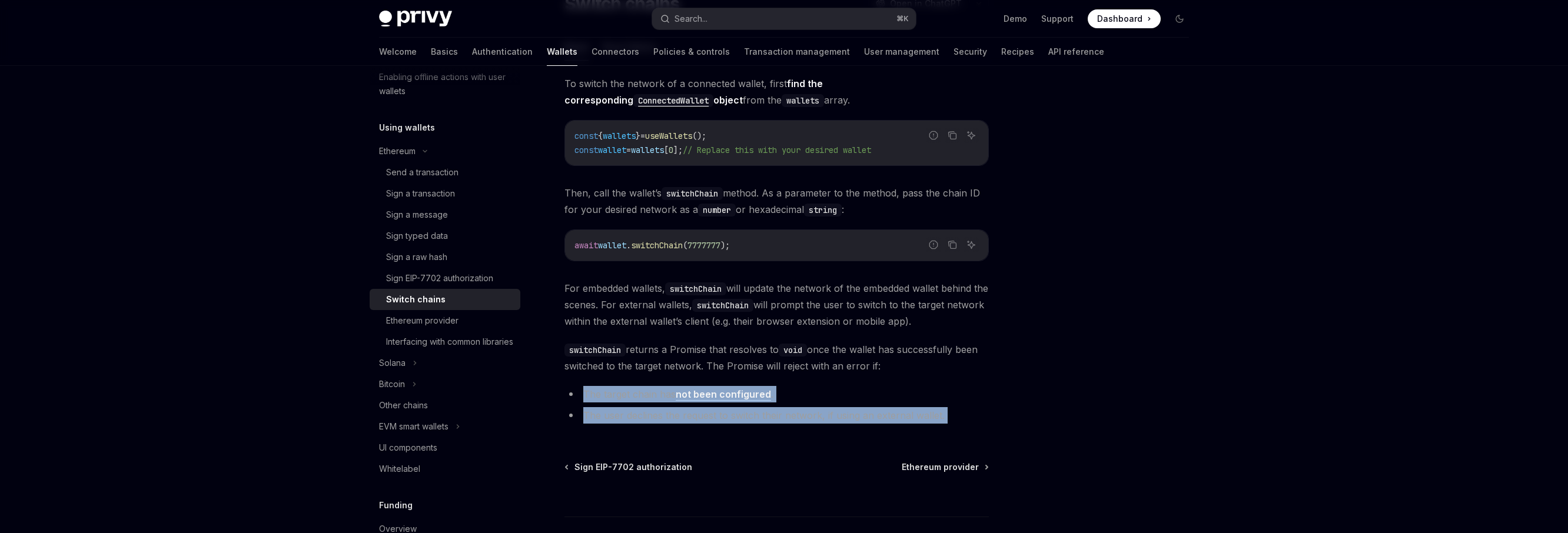
drag, startPoint x: 583, startPoint y: 399, endPoint x: 649, endPoint y: 436, distance: 75.7
click at [649, 436] on div "Ethereum Switch chains OpenAI Open in ChatGPT OpenAI Open in ChatGPT React Reac…" at bounding box center [666, 296] width 650 height 645
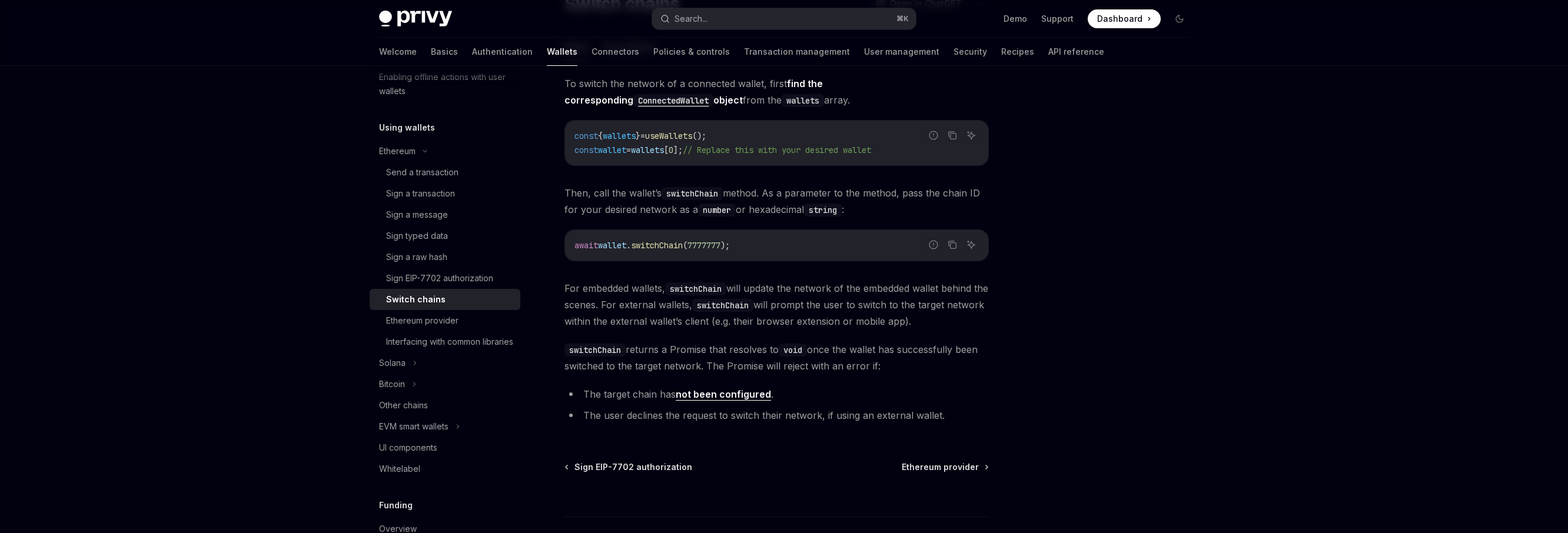
click at [687, 412] on li "The user declines the request to switch their network, if using an external wal…" at bounding box center [776, 415] width 424 height 16
drag, startPoint x: 583, startPoint y: 414, endPoint x: 743, endPoint y: 421, distance: 160.2
click at [743, 421] on li "The user declines the request to switch their network, if using an external wal…" at bounding box center [776, 415] width 424 height 16
drag, startPoint x: 647, startPoint y: 418, endPoint x: 815, endPoint y: 418, distance: 168.0
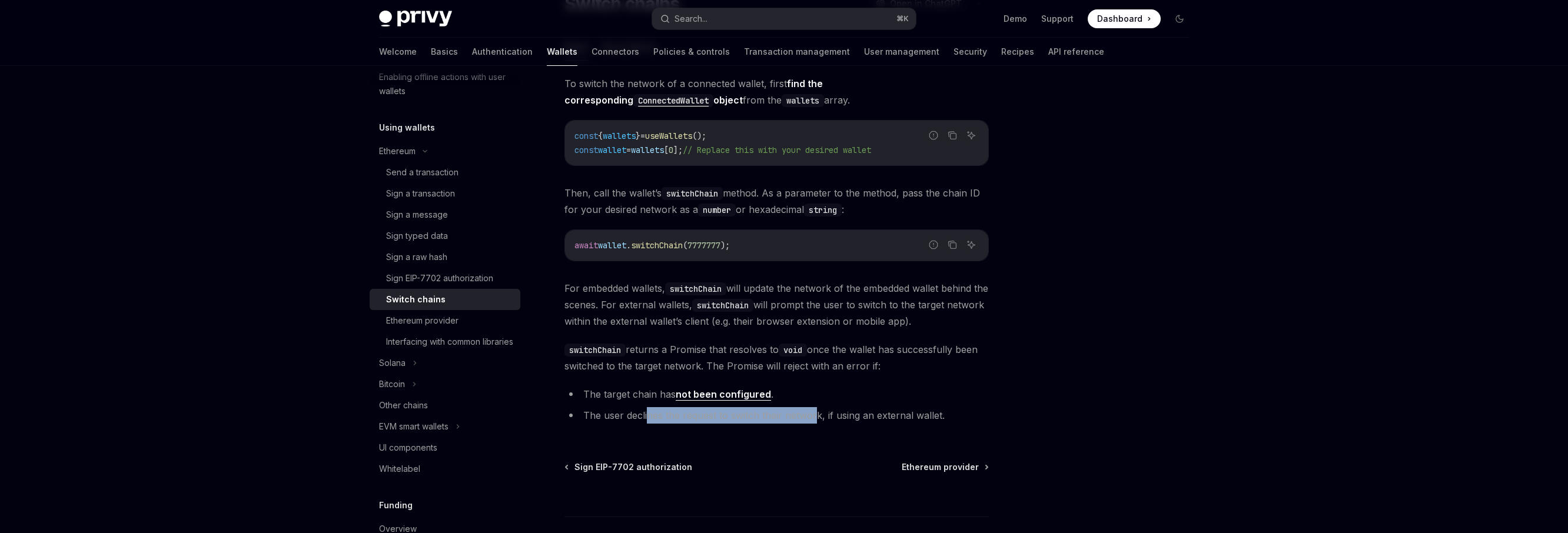
click at [815, 418] on li "The user declines the request to switch their network, if using an external wal…" at bounding box center [776, 415] width 424 height 16
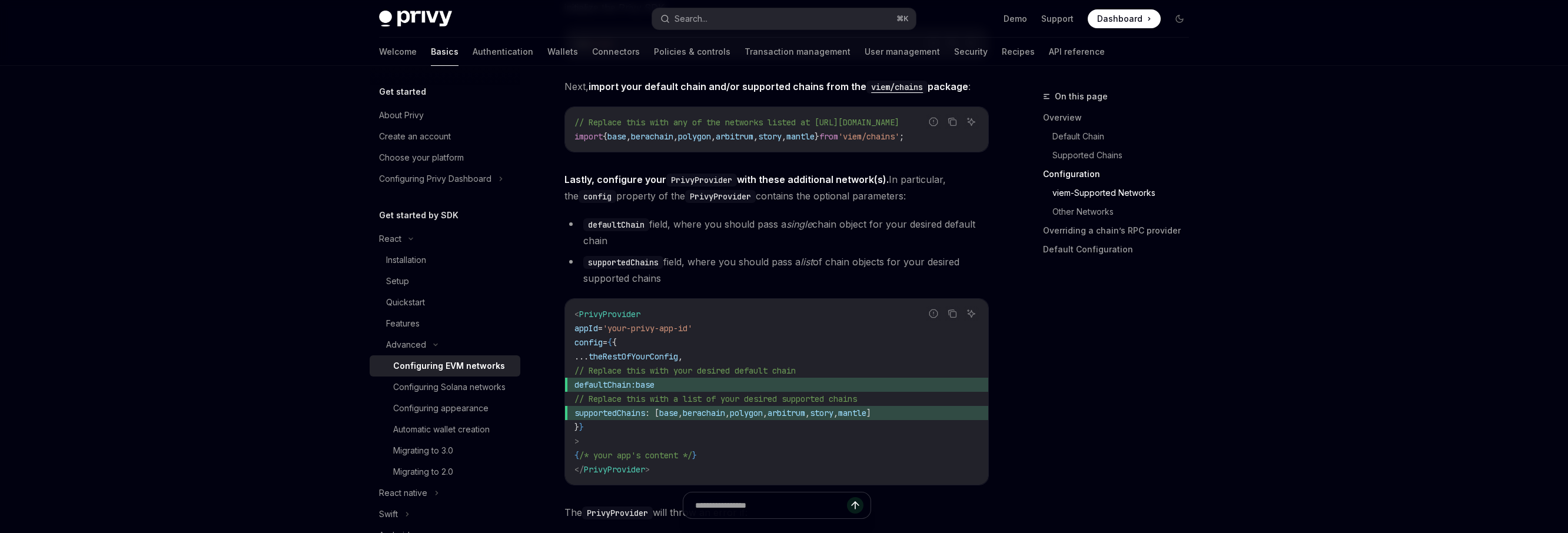
scroll to position [1383, 0]
click at [763, 416] on span "polygon" at bounding box center [746, 410] width 33 height 10
click at [793, 440] on code "< PrivyProvider appId = 'your-privy-app-id' config = { { ... theRestOfYourConfi…" at bounding box center [776, 389] width 405 height 170
click at [484, 386] on div "Configuring Solana networks" at bounding box center [450, 388] width 112 height 14
type textarea "*"
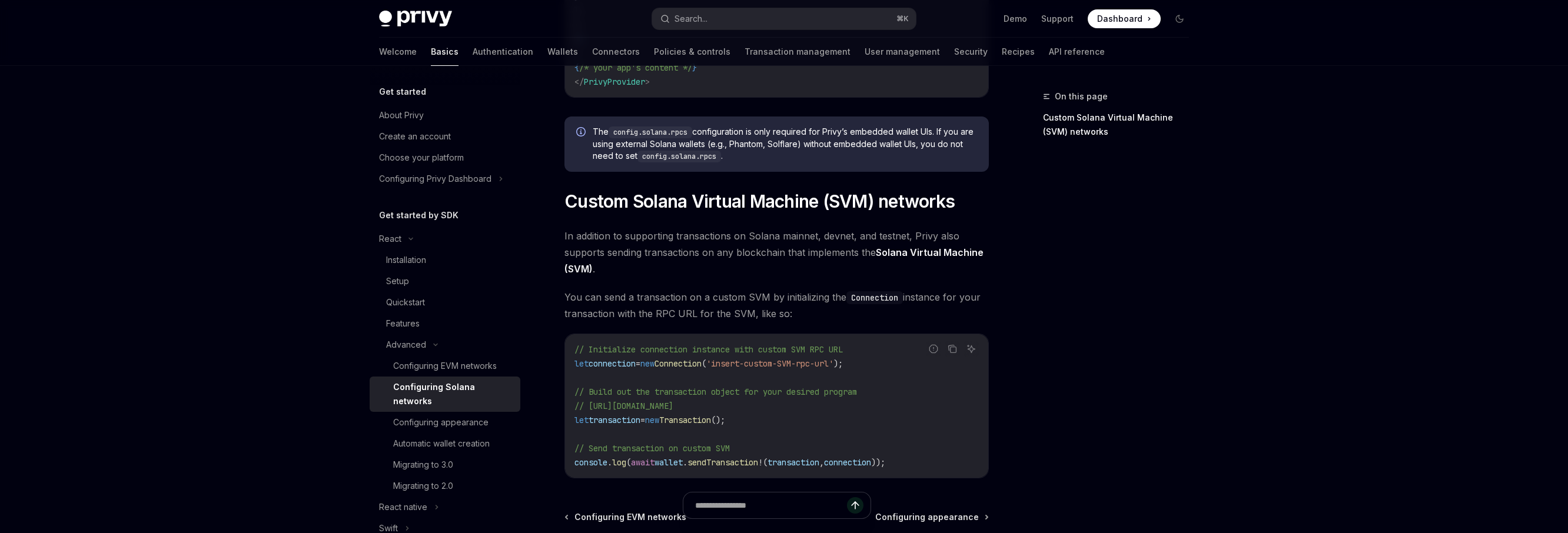
scroll to position [441, 0]
